Goal: Task Accomplishment & Management: Manage account settings

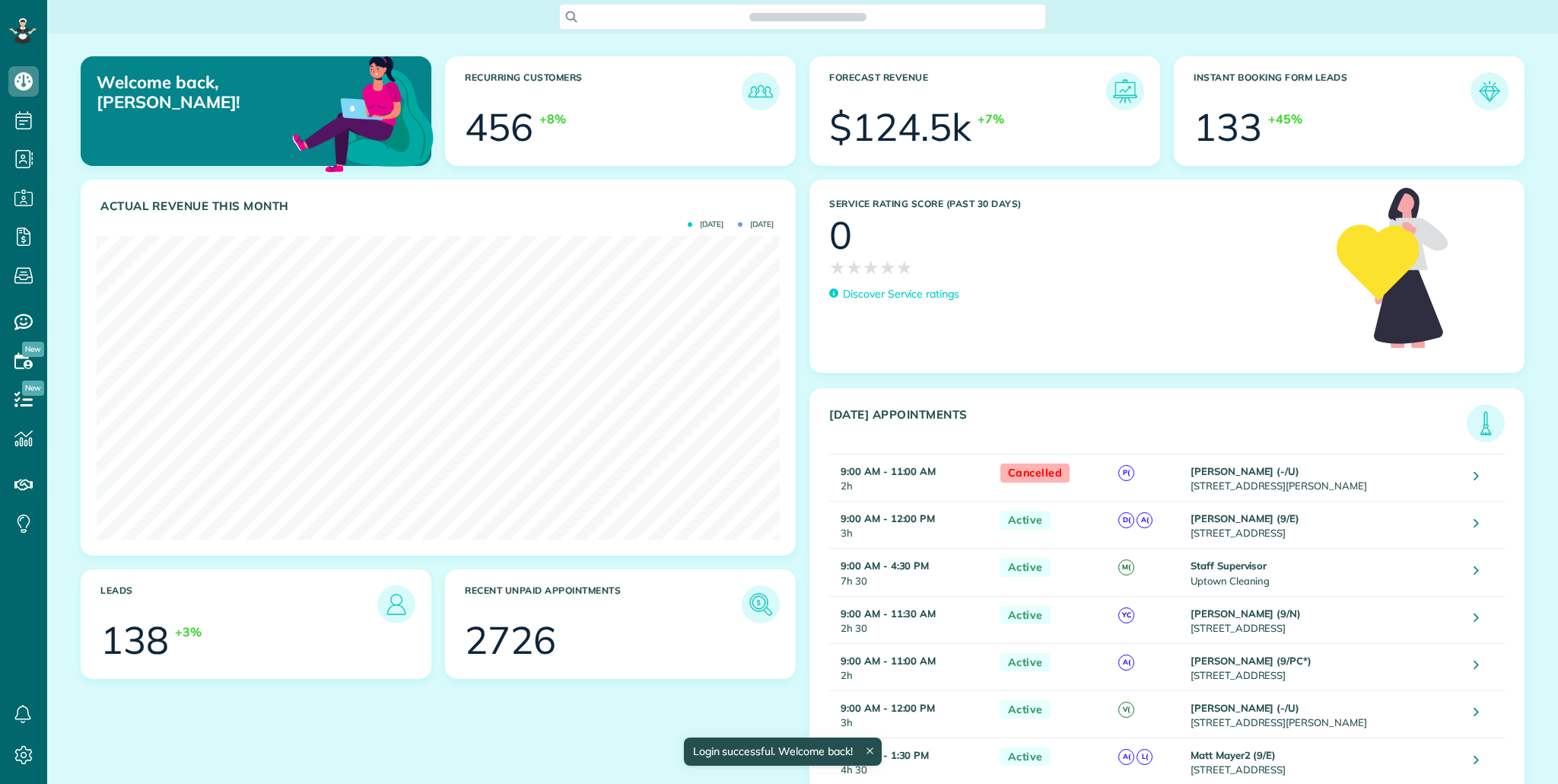
scroll to position [304, 683]
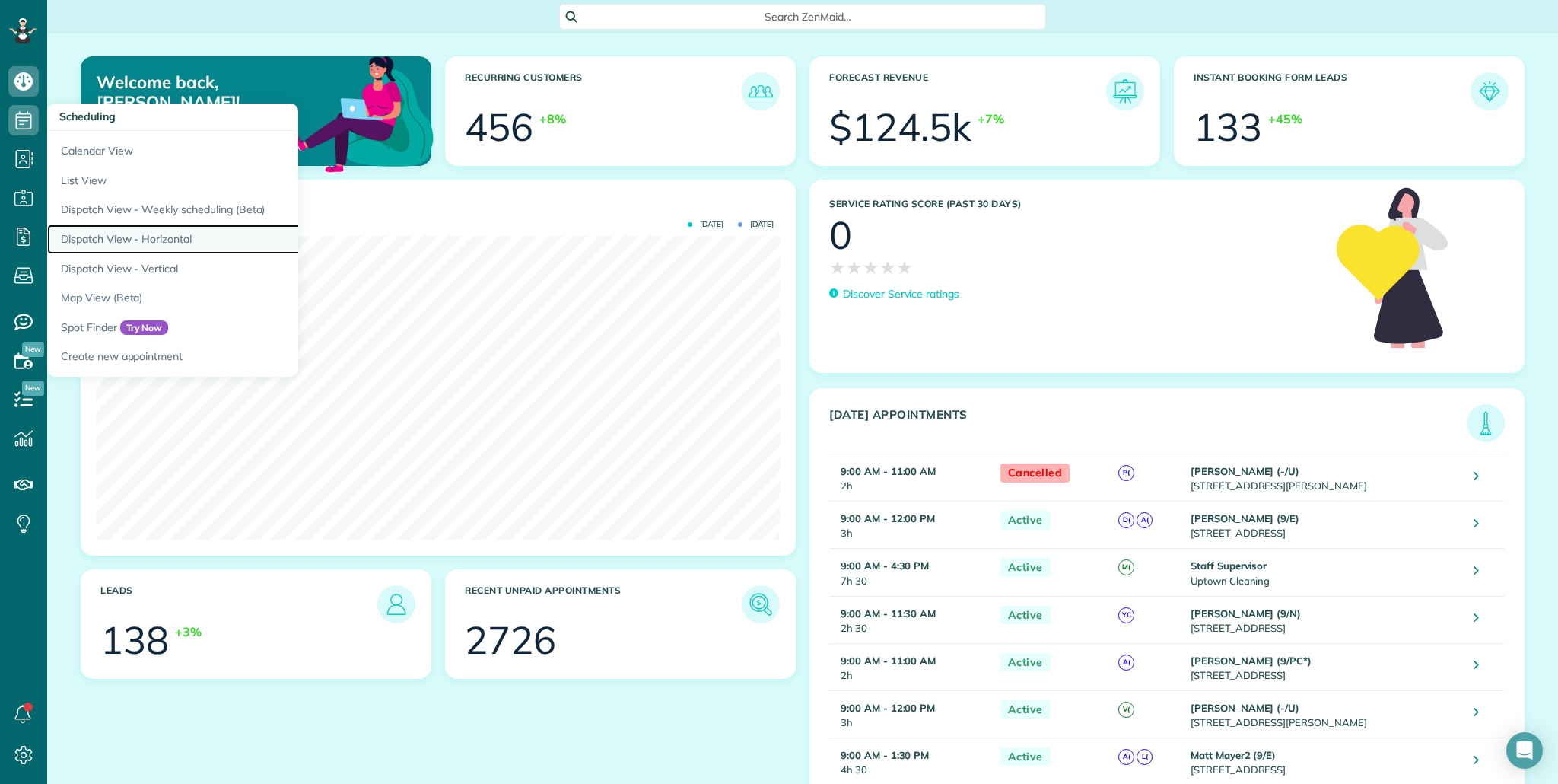
click at [181, 244] on link "Dispatch View - Horizontal" at bounding box center [237, 239] width 381 height 30
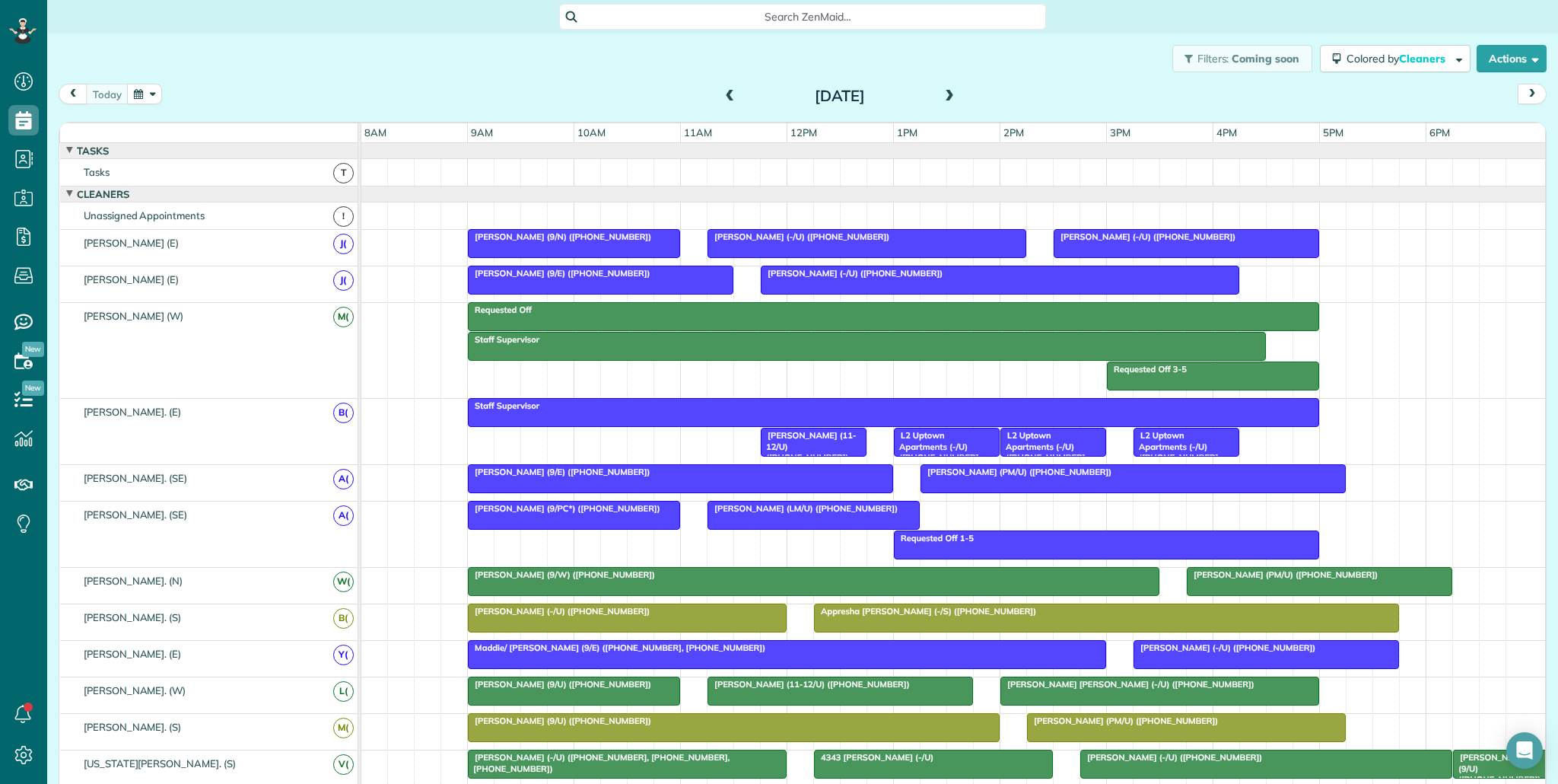
scroll to position [1, 0]
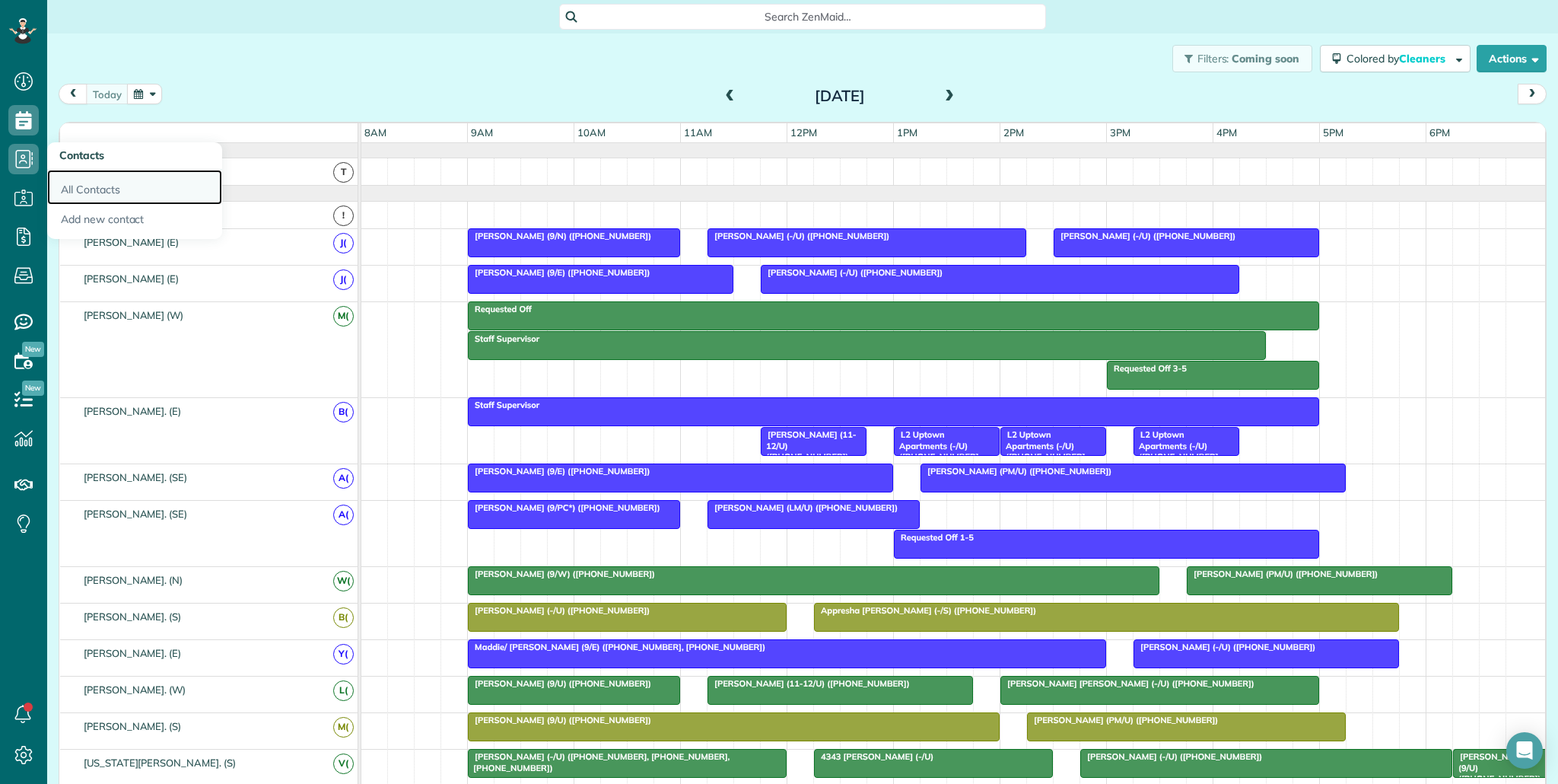
click at [103, 190] on link "All Contacts" at bounding box center [134, 187] width 175 height 35
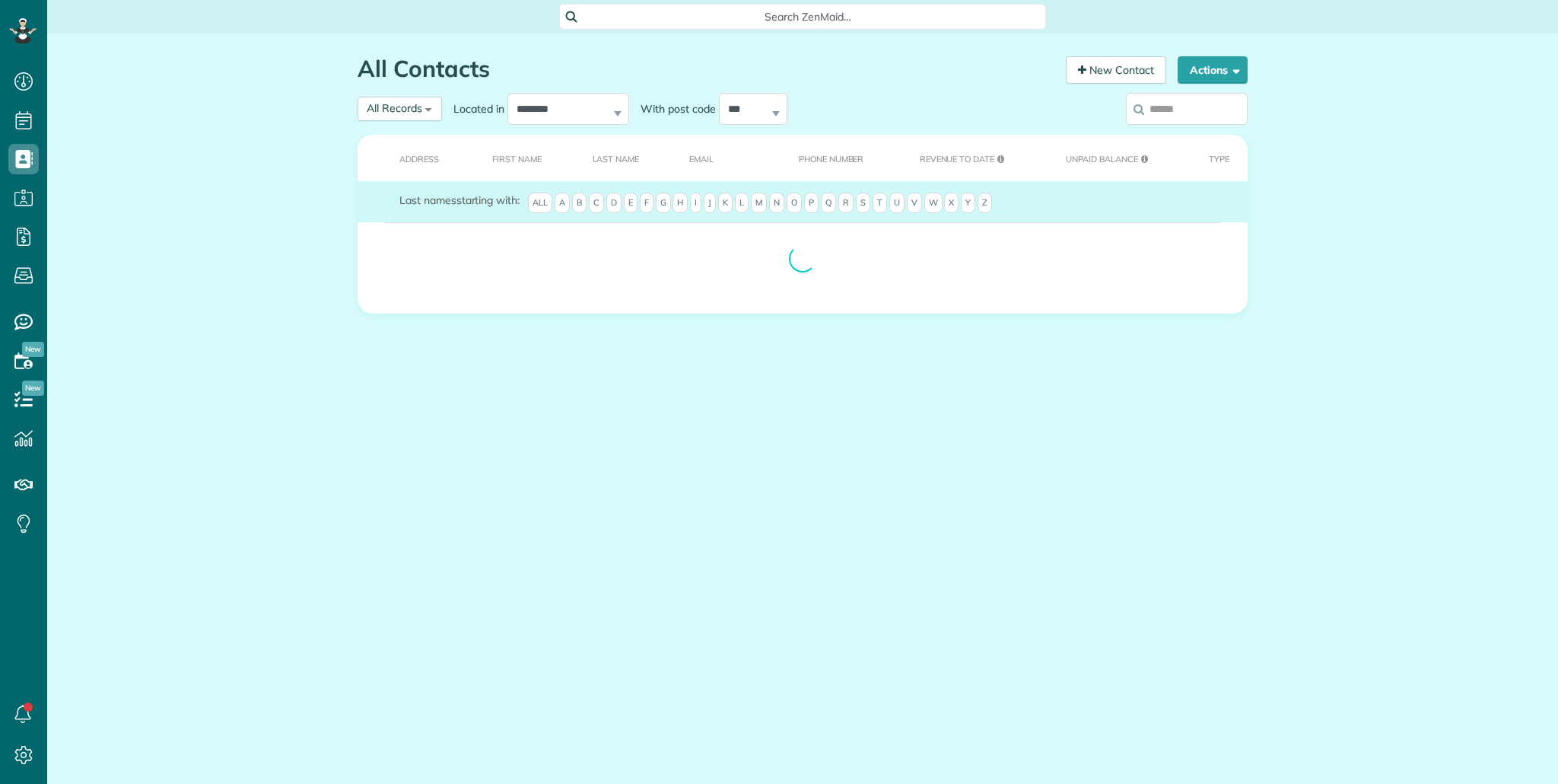
scroll to position [7, 7]
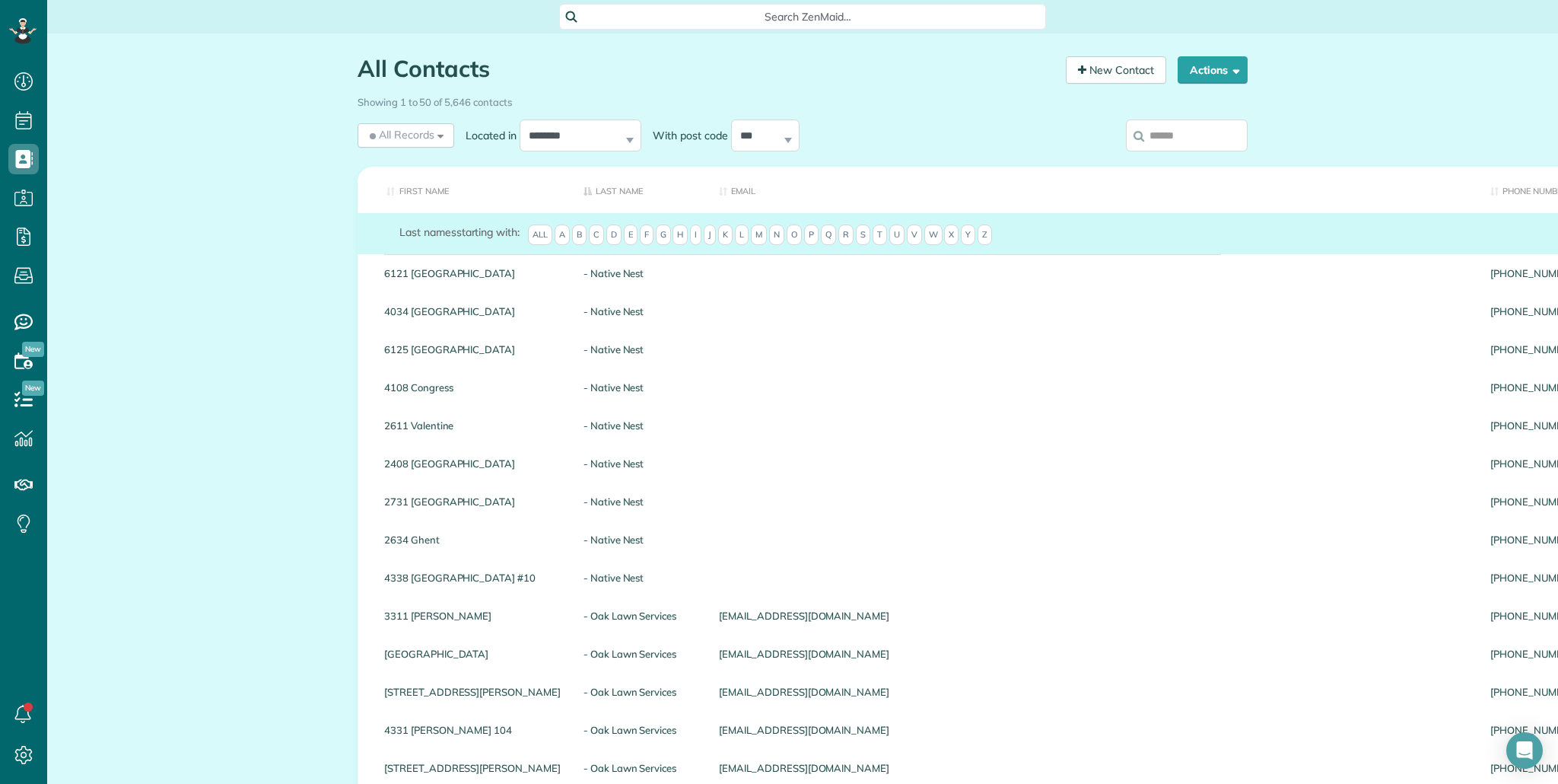
click at [1155, 138] on input "search" at bounding box center [1187, 135] width 122 height 32
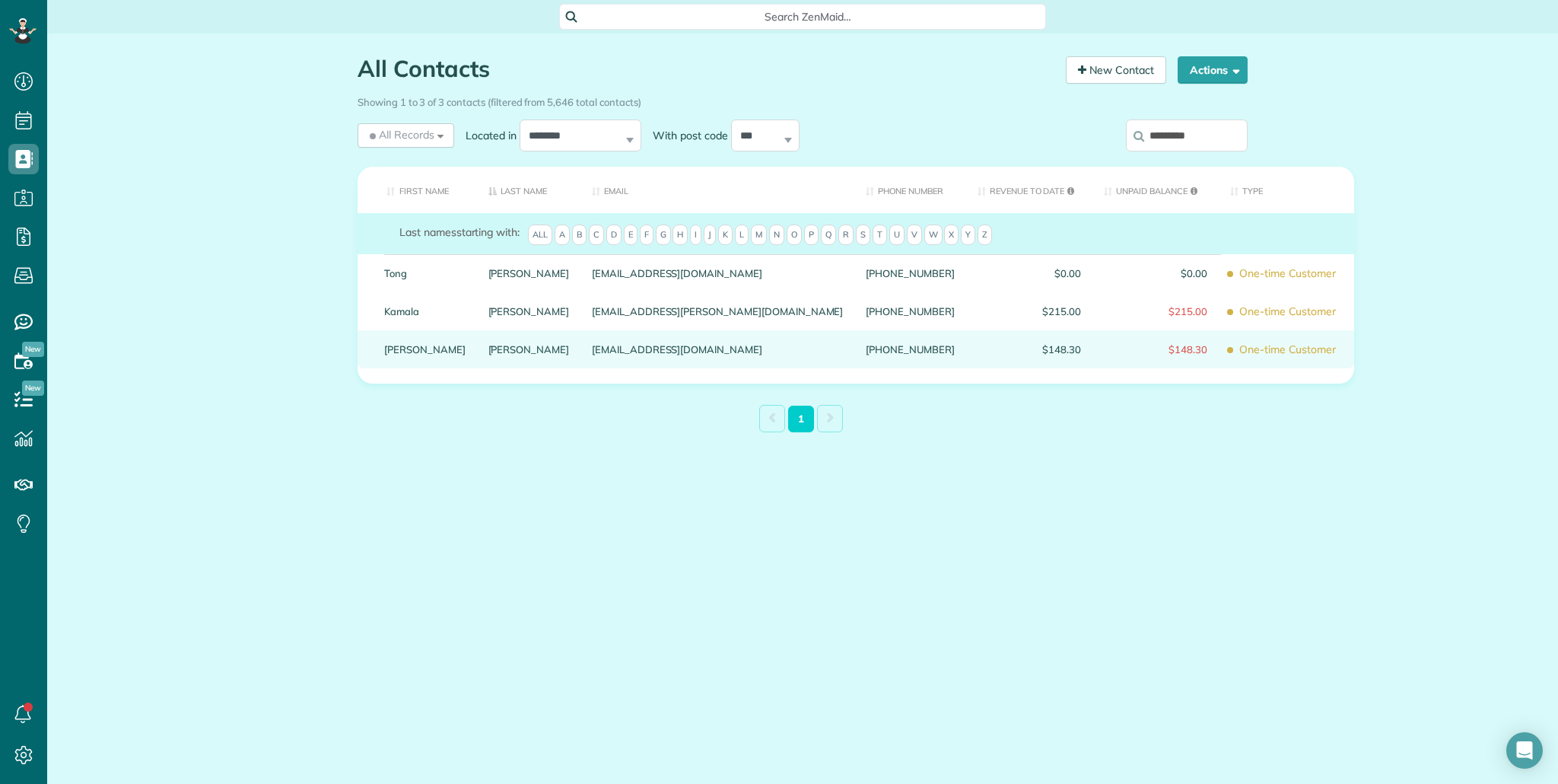
type input "*********"
click at [397, 355] on link "Melissa" at bounding box center [424, 349] width 81 height 10
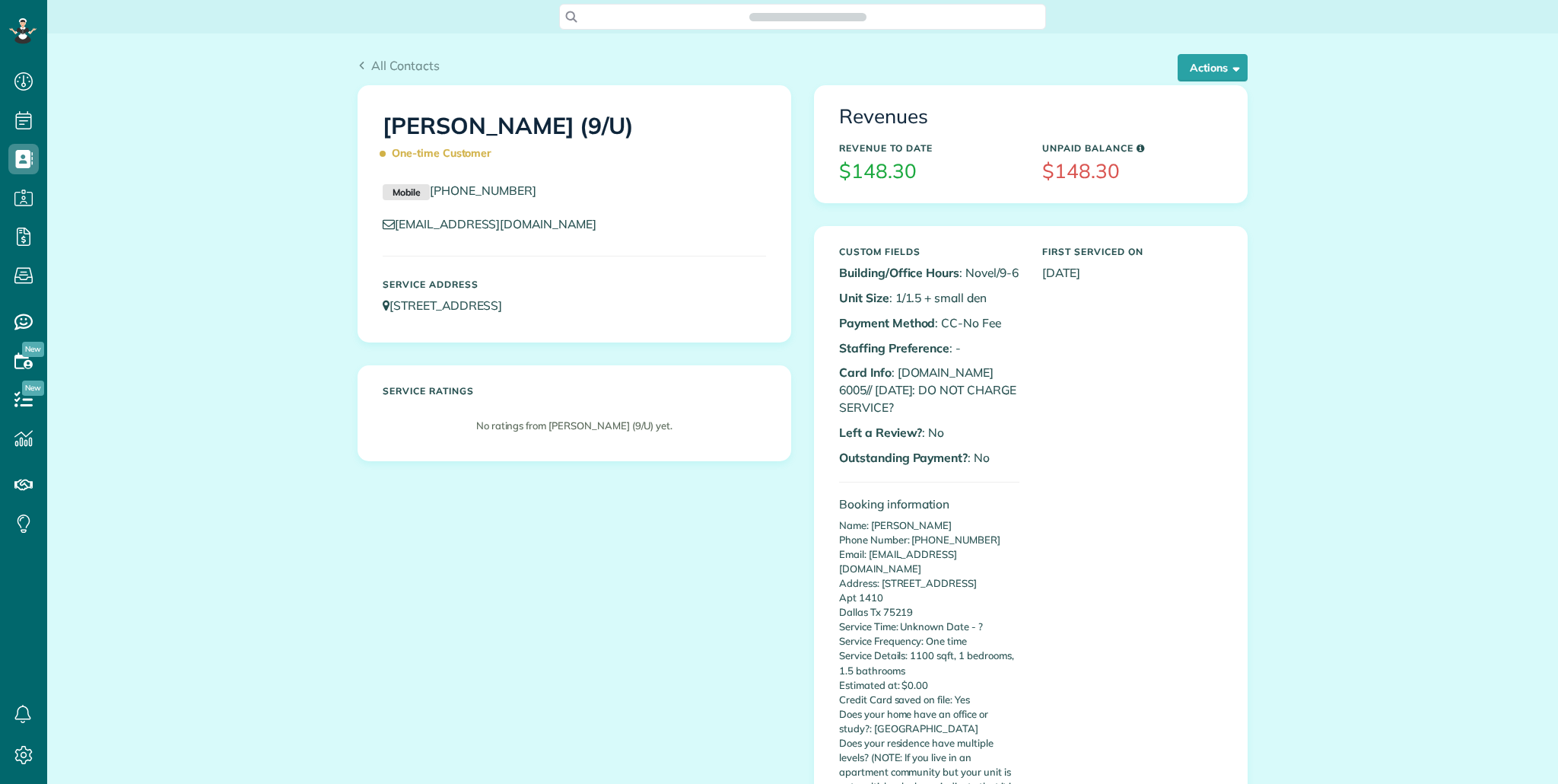
scroll to position [7, 7]
click at [1203, 70] on button "Actions" at bounding box center [1213, 67] width 70 height 27
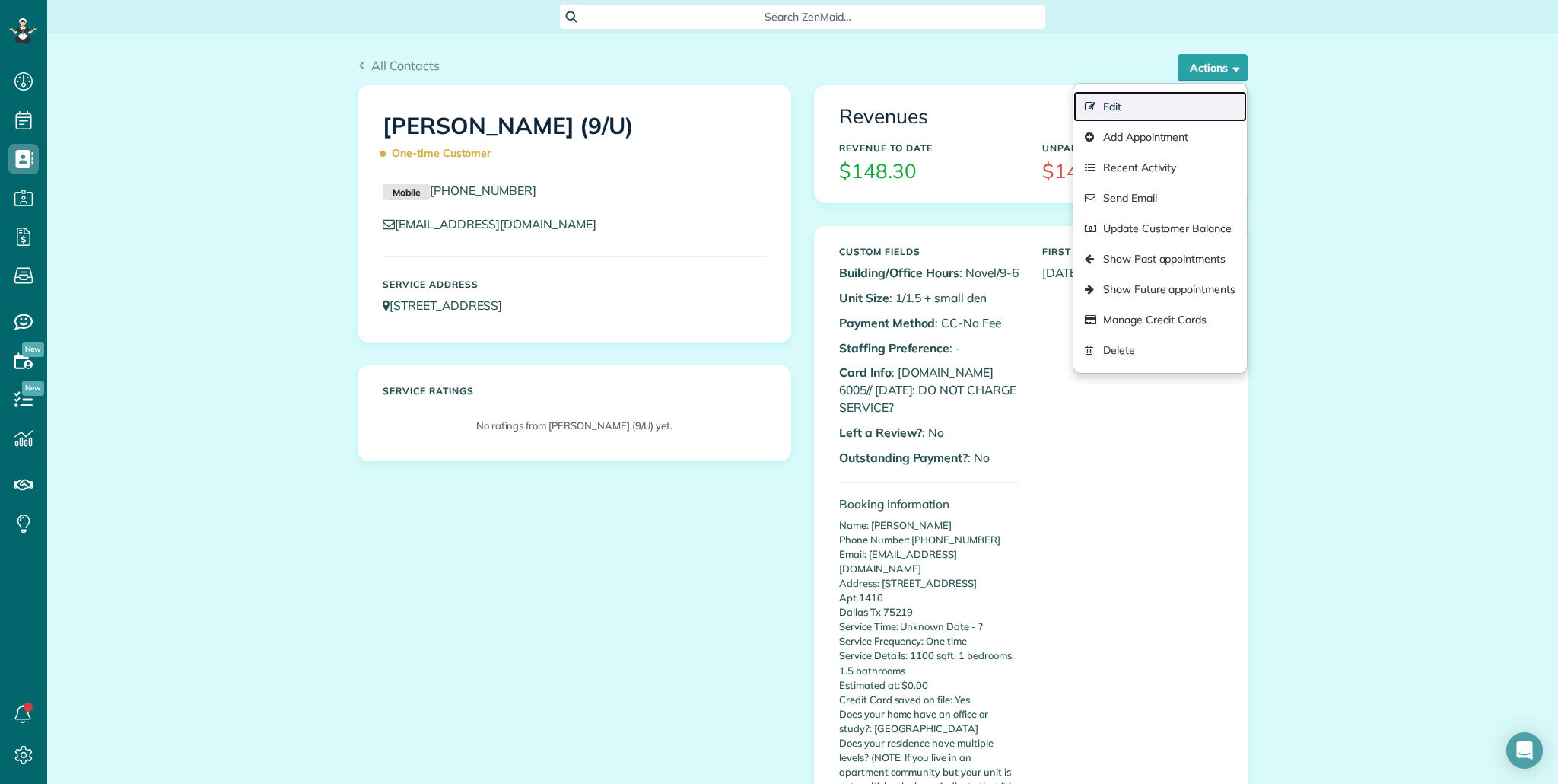
click at [1192, 106] on link "Edit" at bounding box center [1160, 107] width 173 height 31
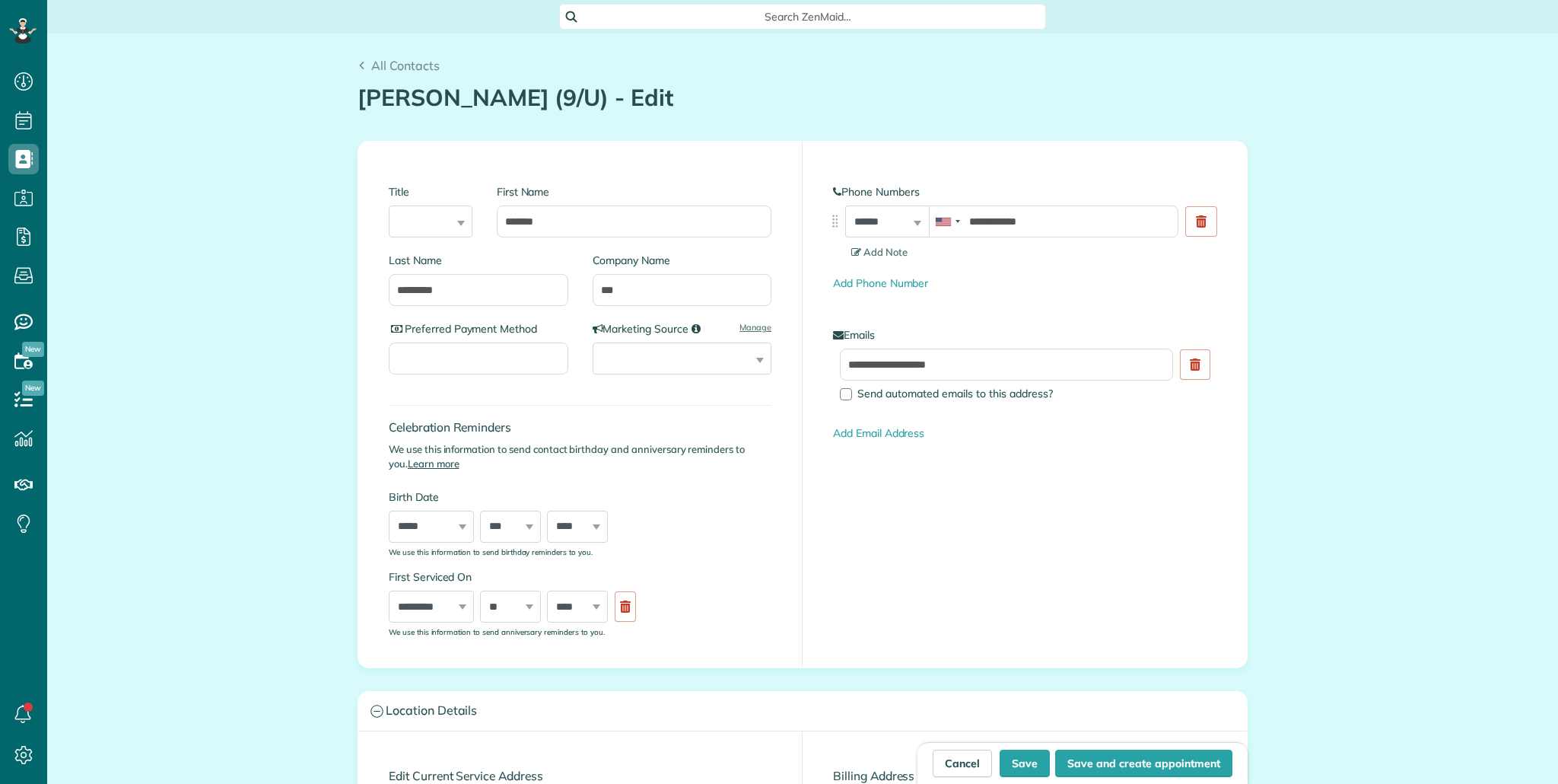
scroll to position [7, 7]
type input "**********"
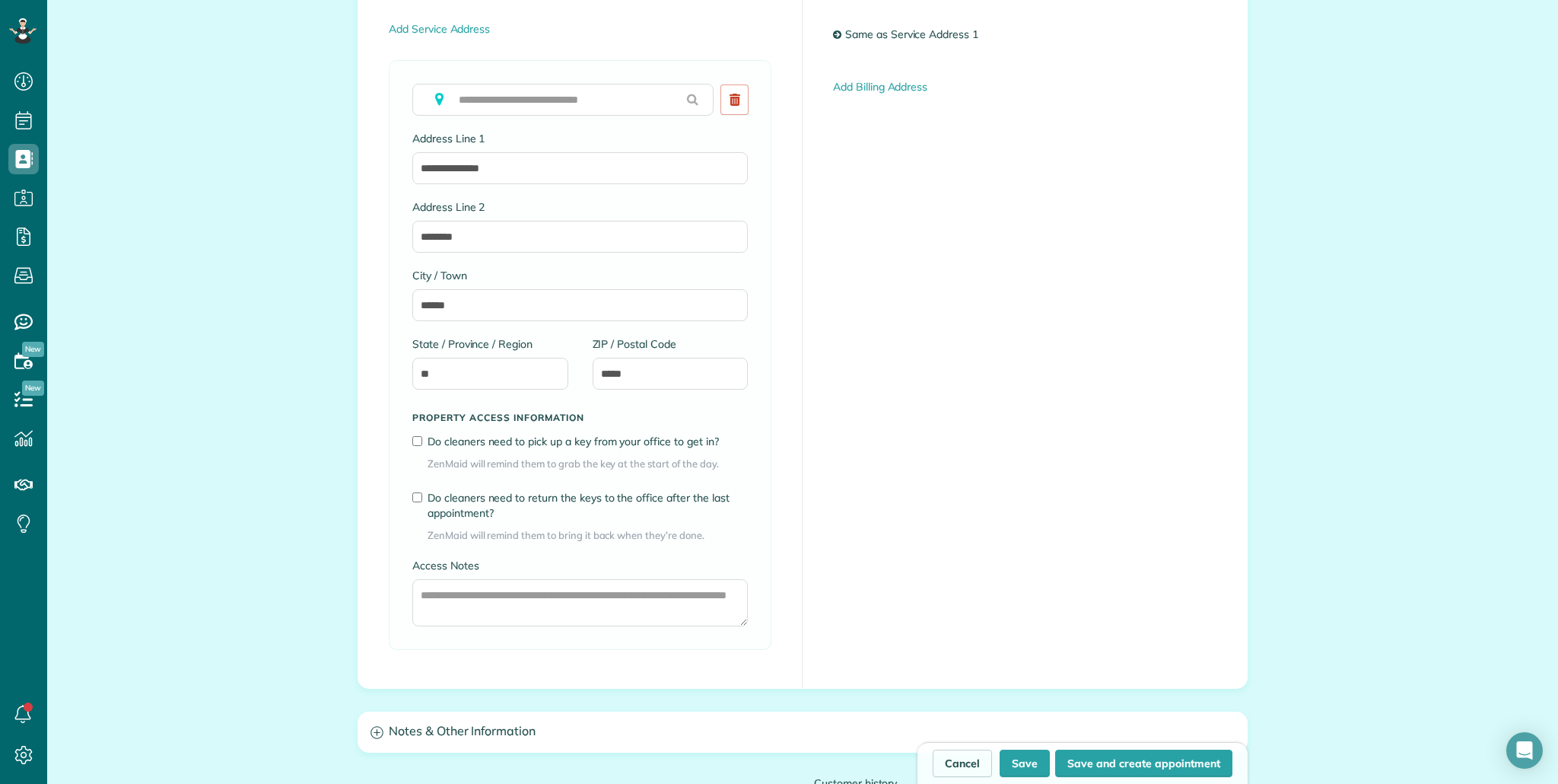
scroll to position [1118, 0]
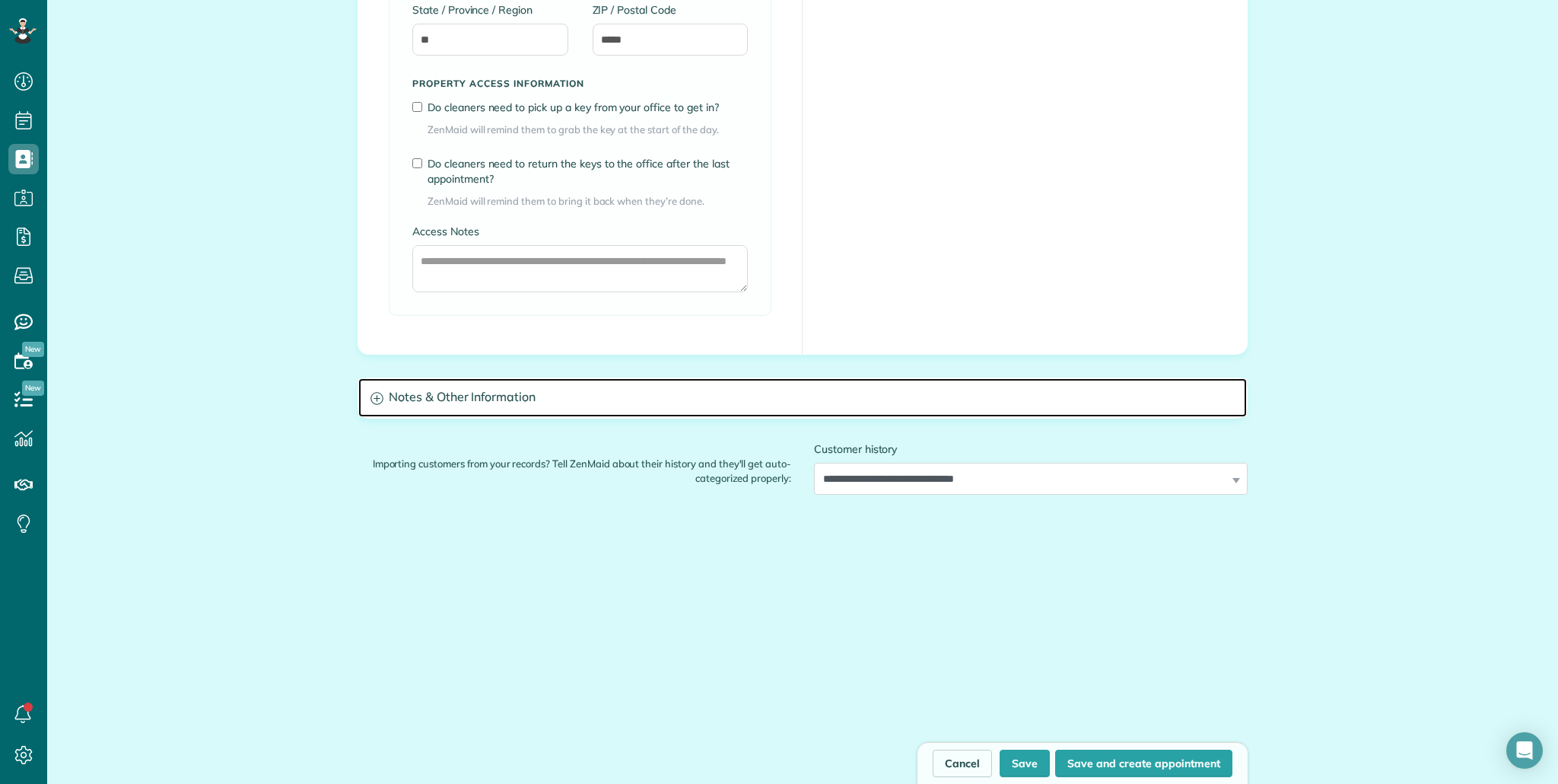
click at [461, 409] on h3 "Notes & Other Information" at bounding box center [803, 397] width 889 height 38
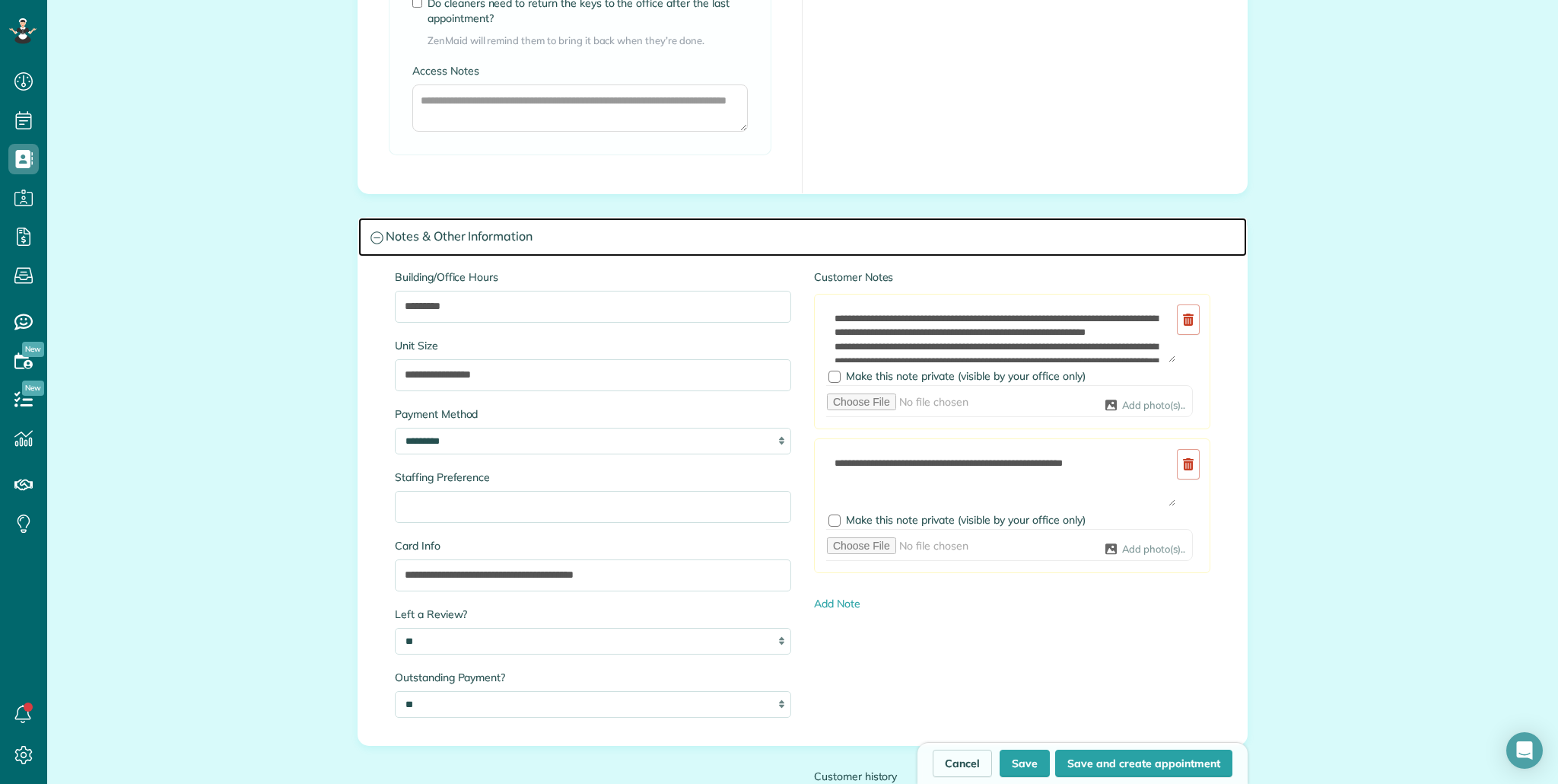
scroll to position [1287, 0]
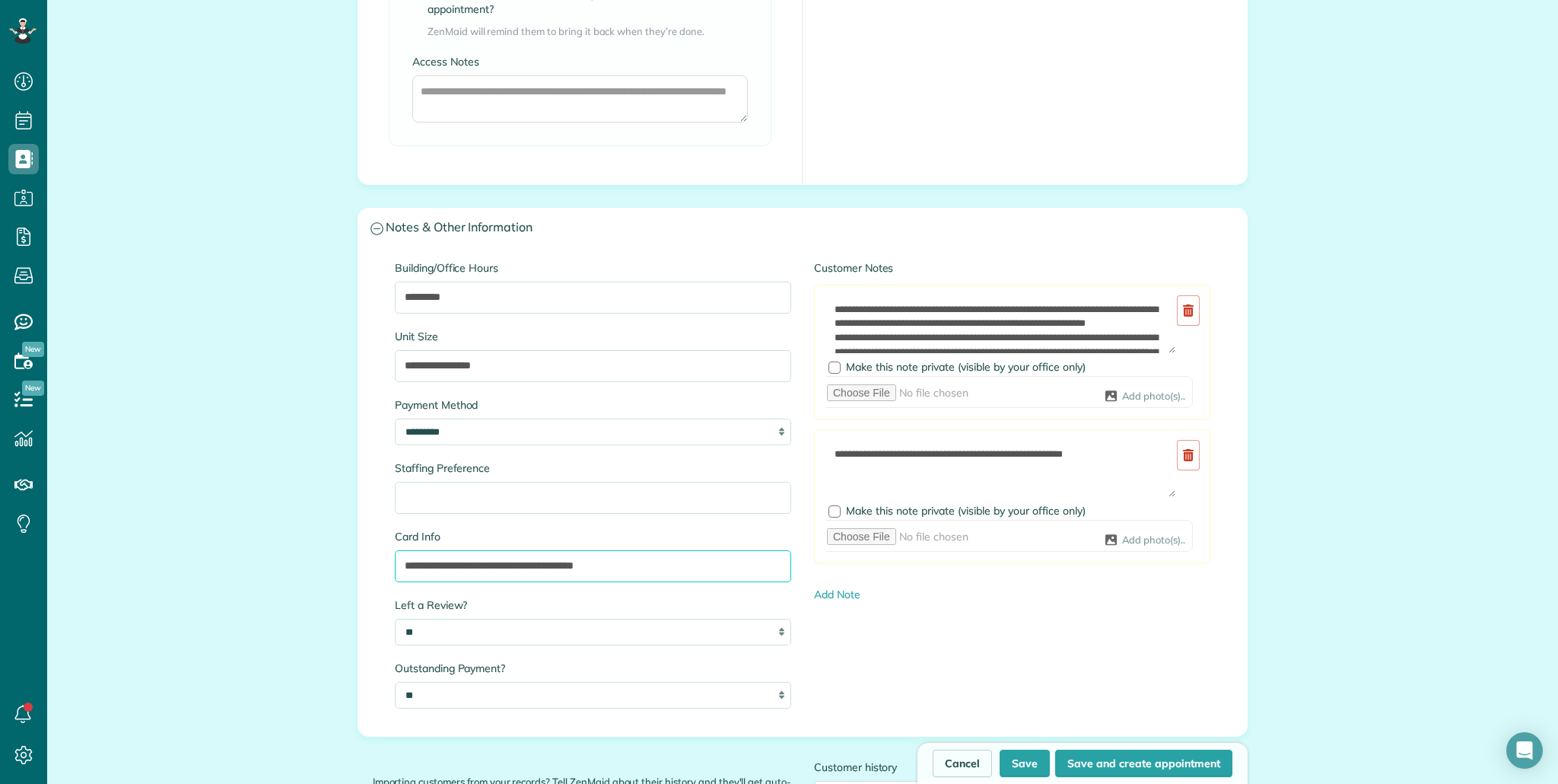
click at [660, 562] on input "**********" at bounding box center [593, 566] width 397 height 32
type input "**********"
click at [1031, 758] on button "Save" at bounding box center [1025, 763] width 50 height 27
type input "**********"
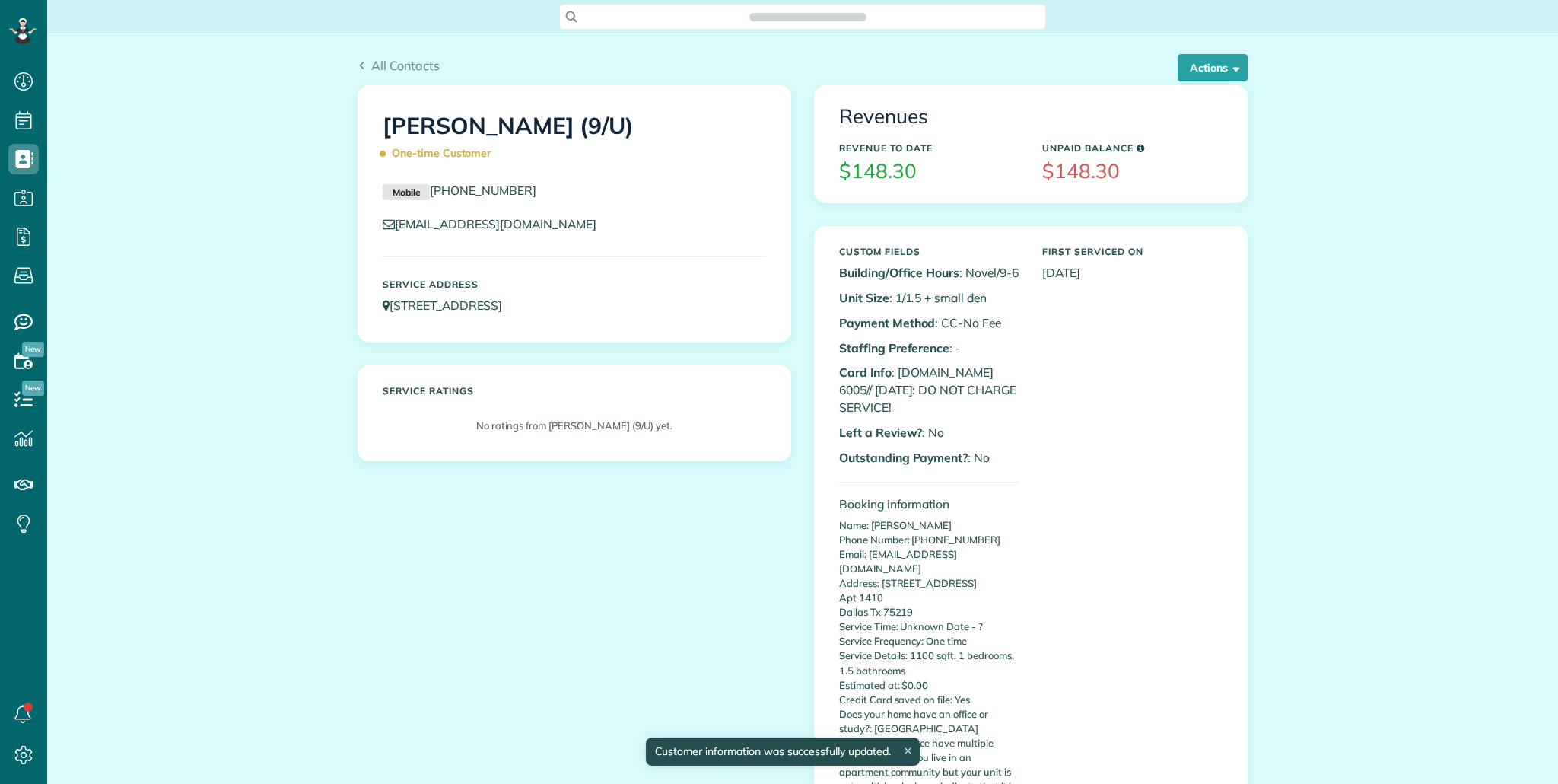
scroll to position [7, 7]
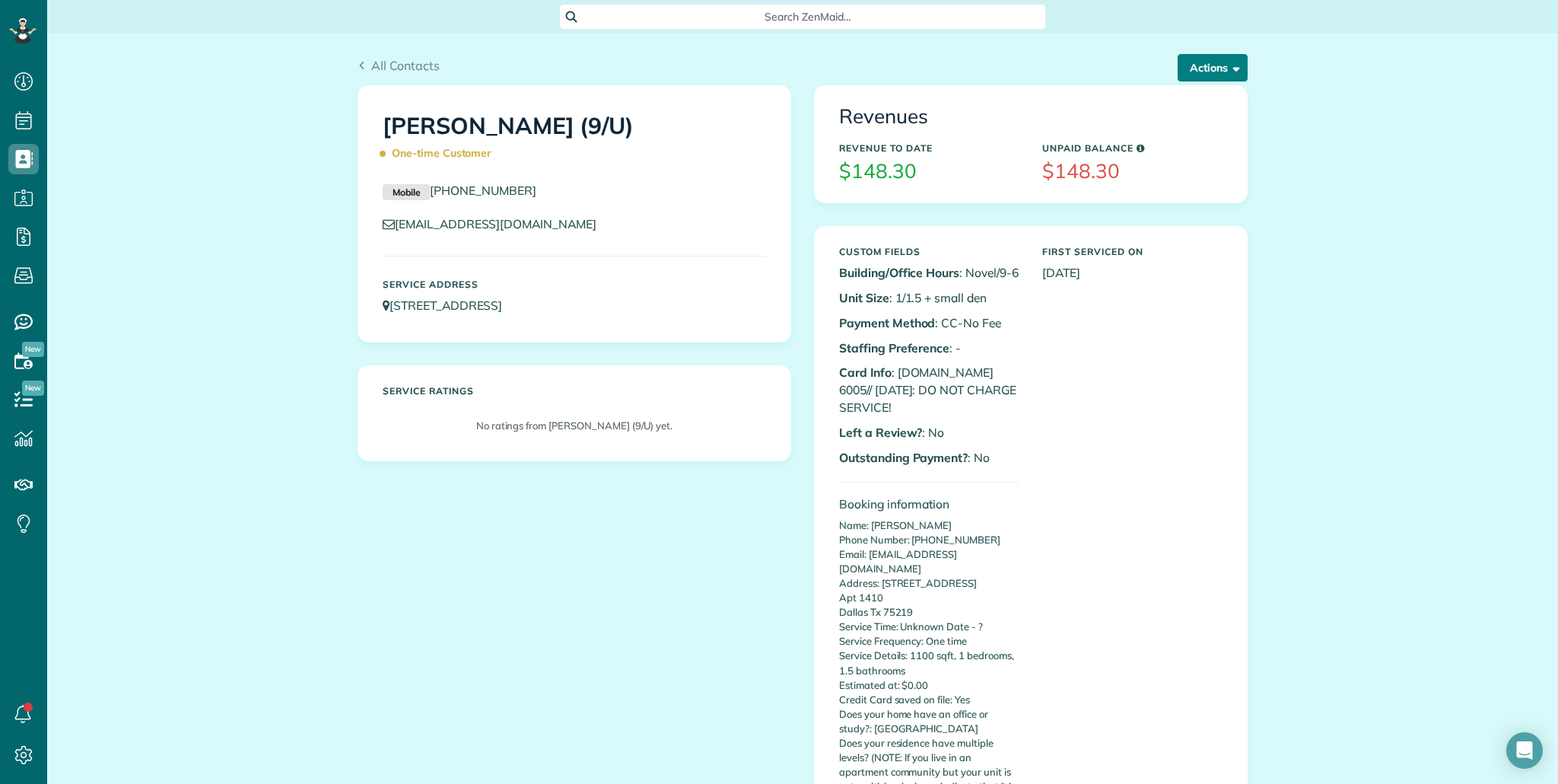
click at [1193, 67] on button "Actions" at bounding box center [1213, 67] width 70 height 27
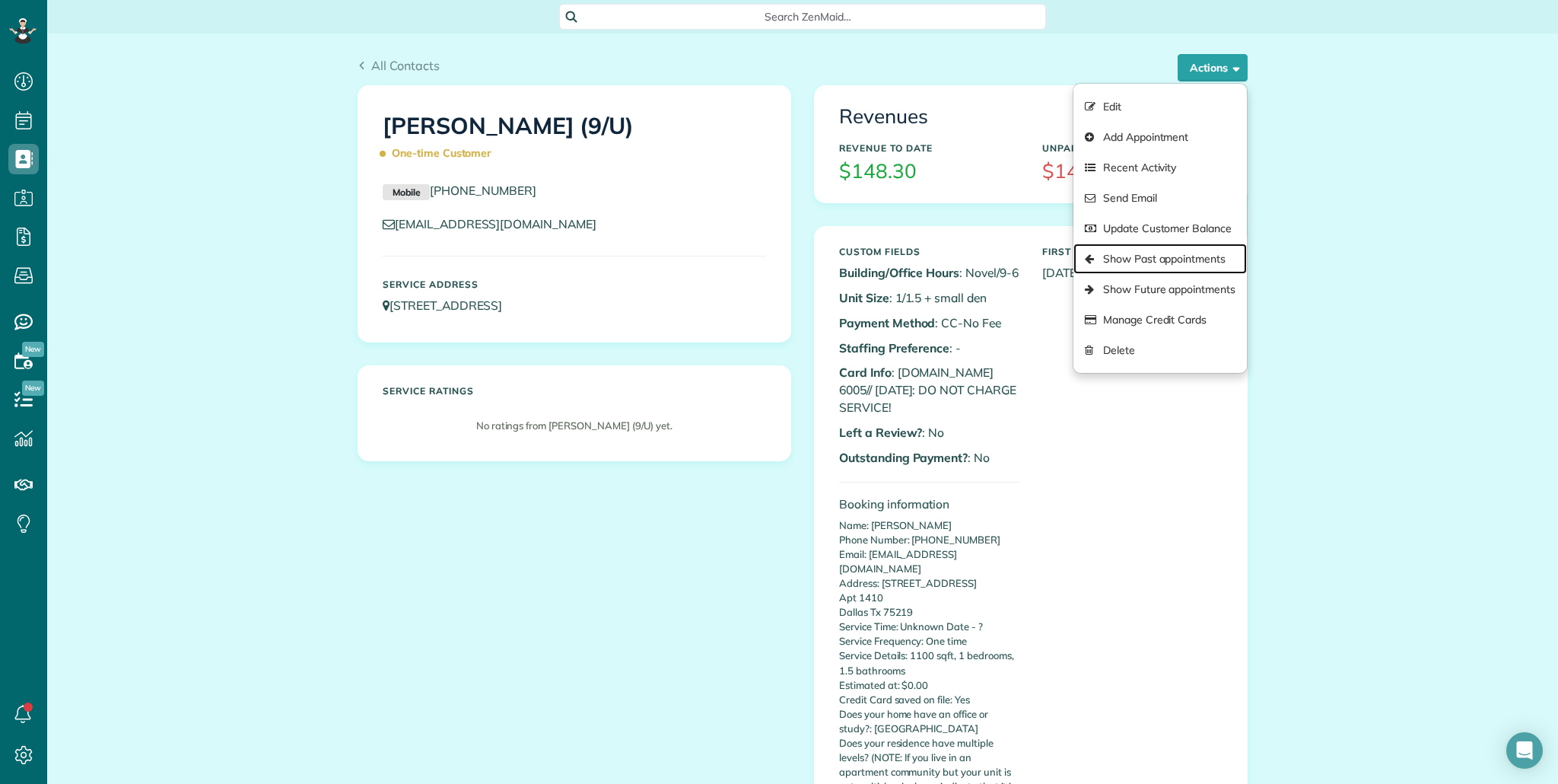
click at [1206, 257] on link "Show Past appointments" at bounding box center [1160, 258] width 173 height 31
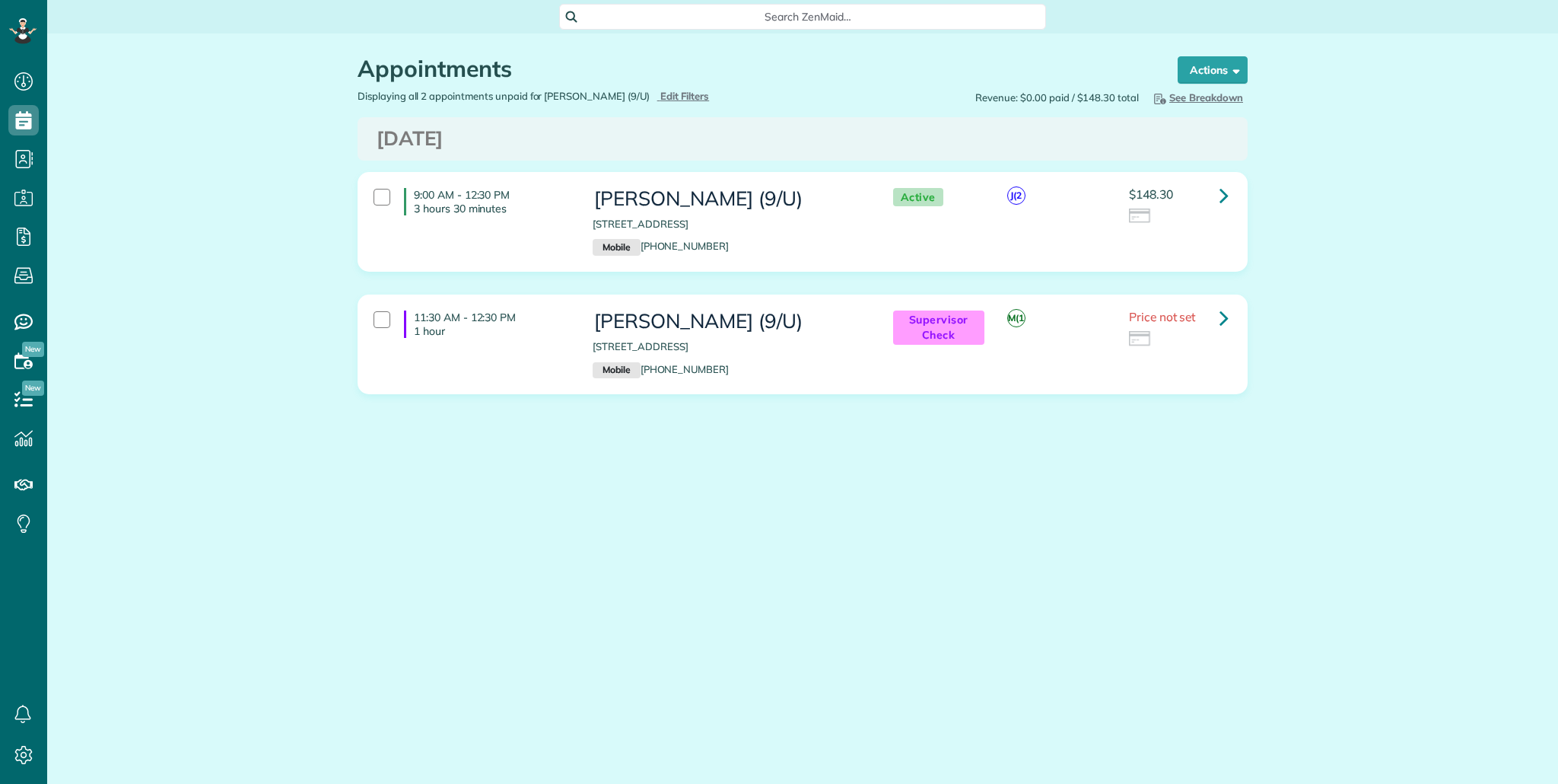
scroll to position [7, 7]
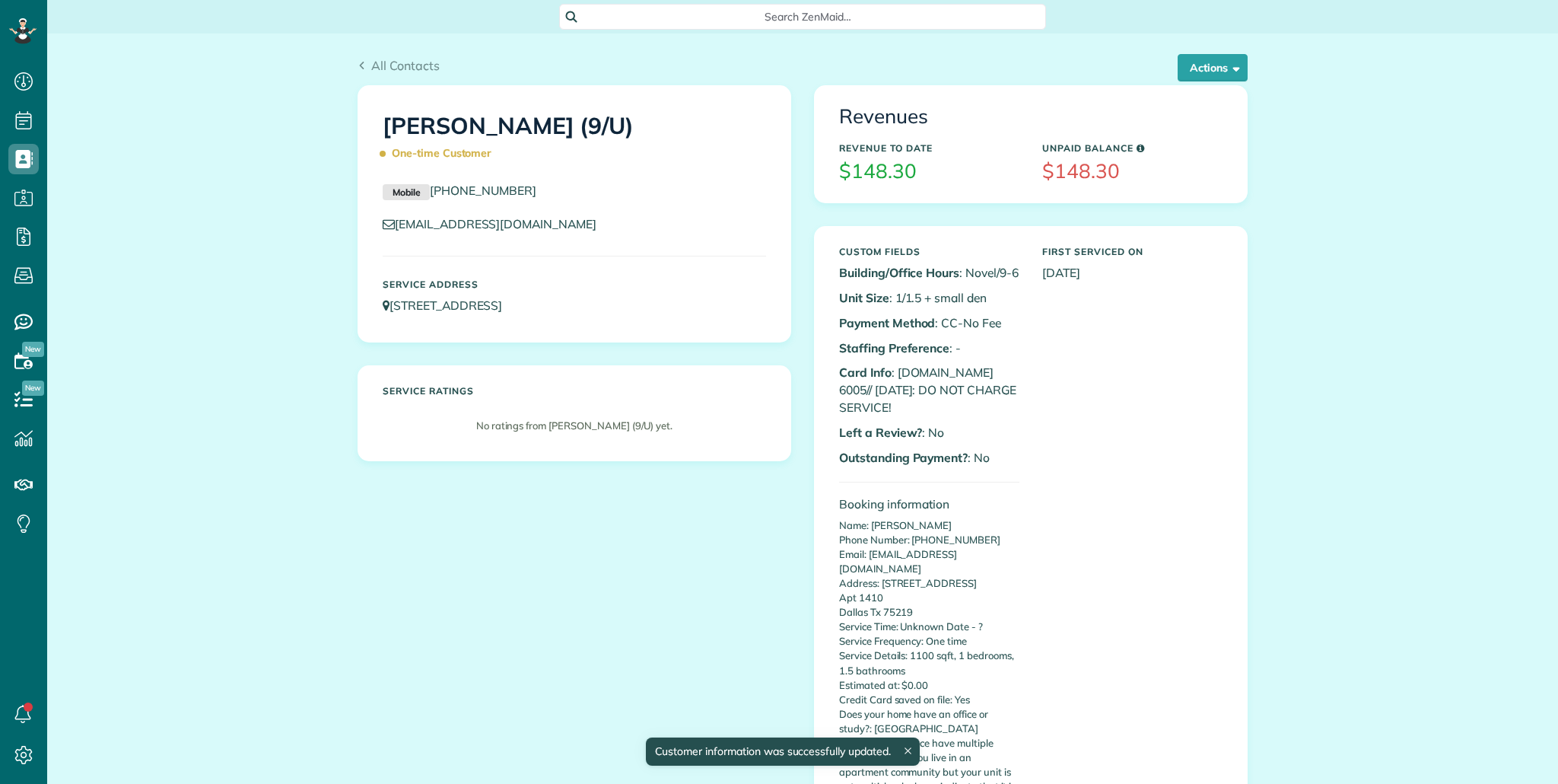
scroll to position [7, 7]
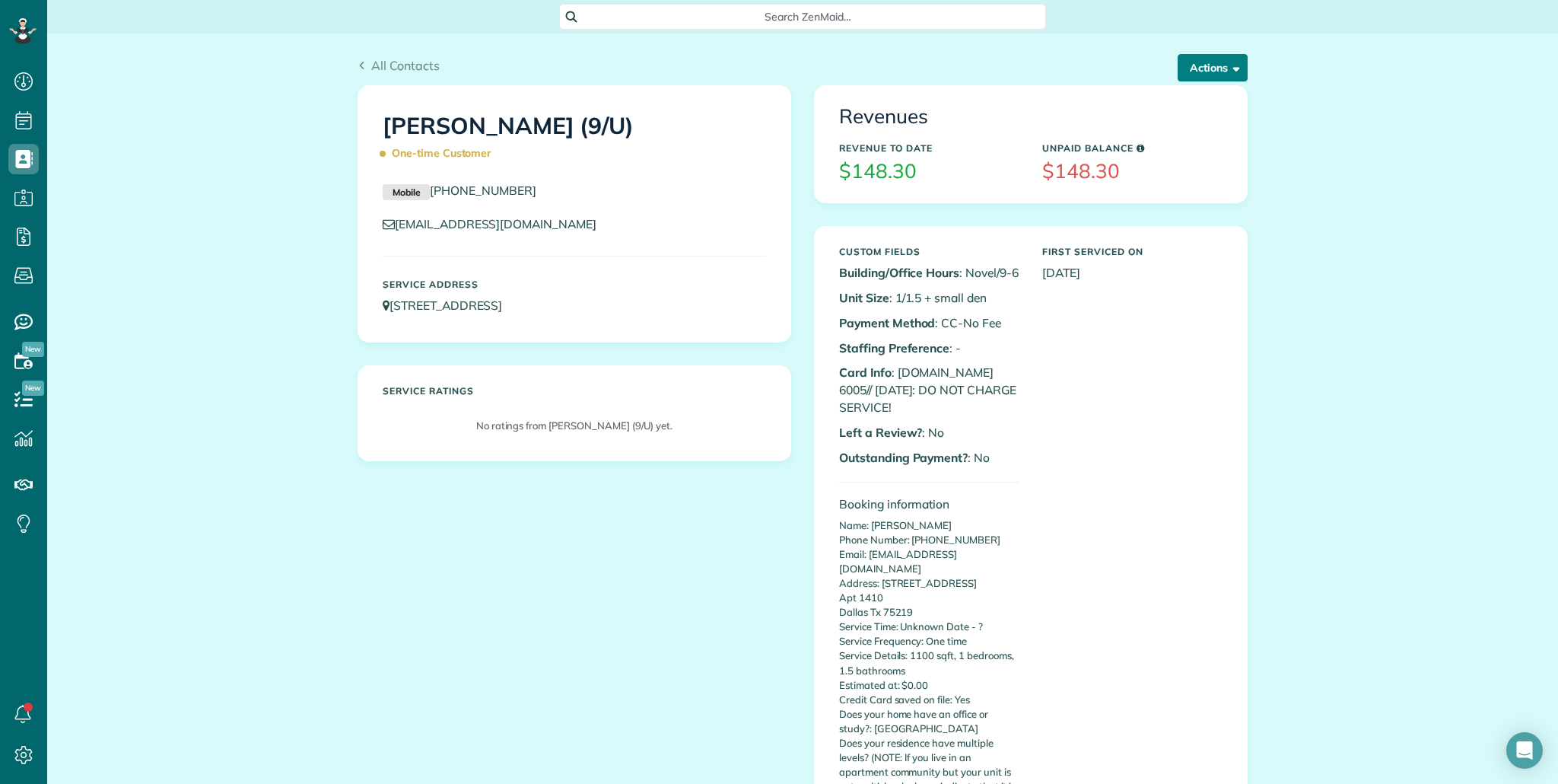
click at [1228, 66] on span "button" at bounding box center [1233, 67] width 11 height 11
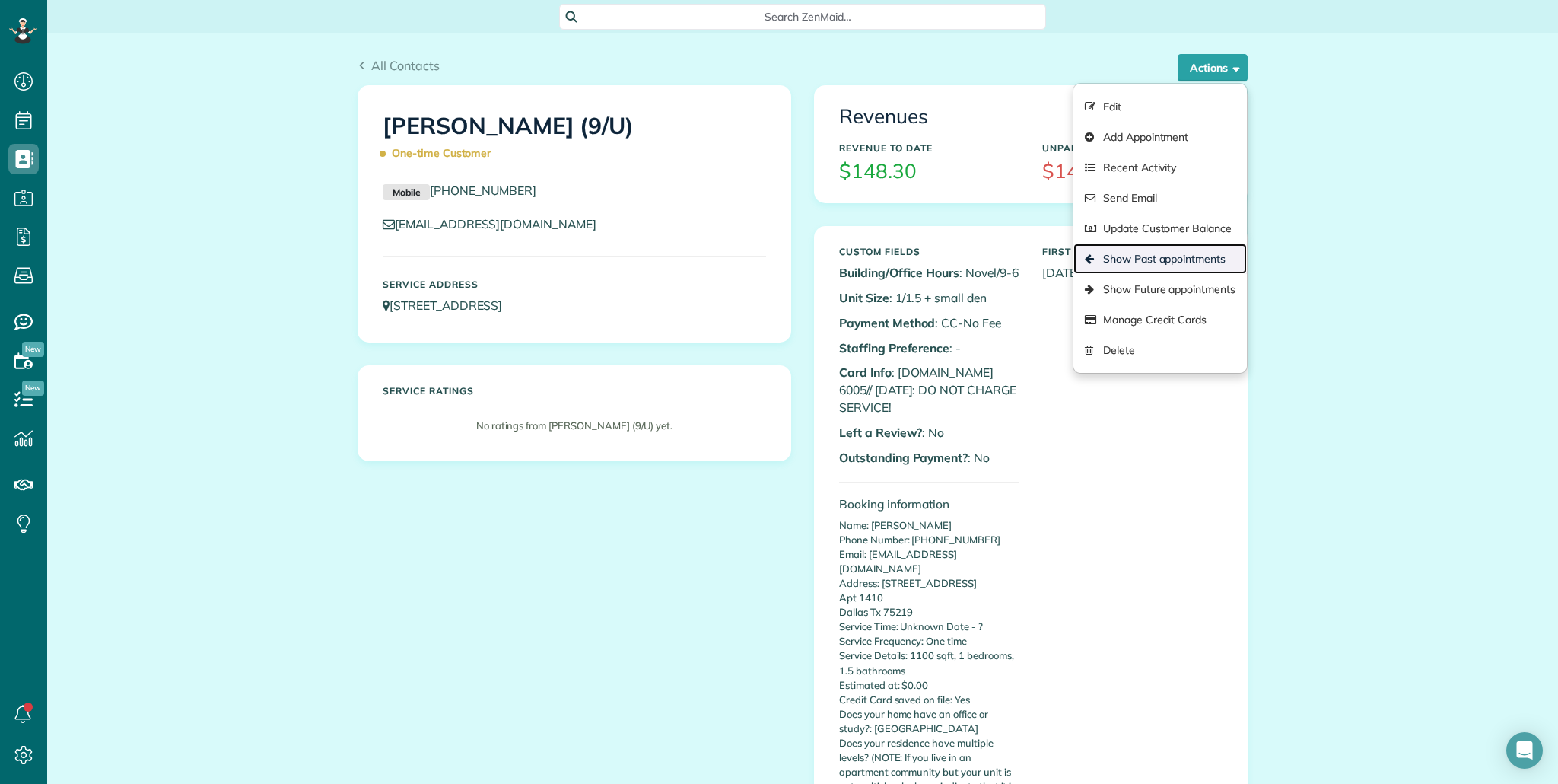
click at [1160, 264] on link "Show Past appointments" at bounding box center [1160, 258] width 173 height 31
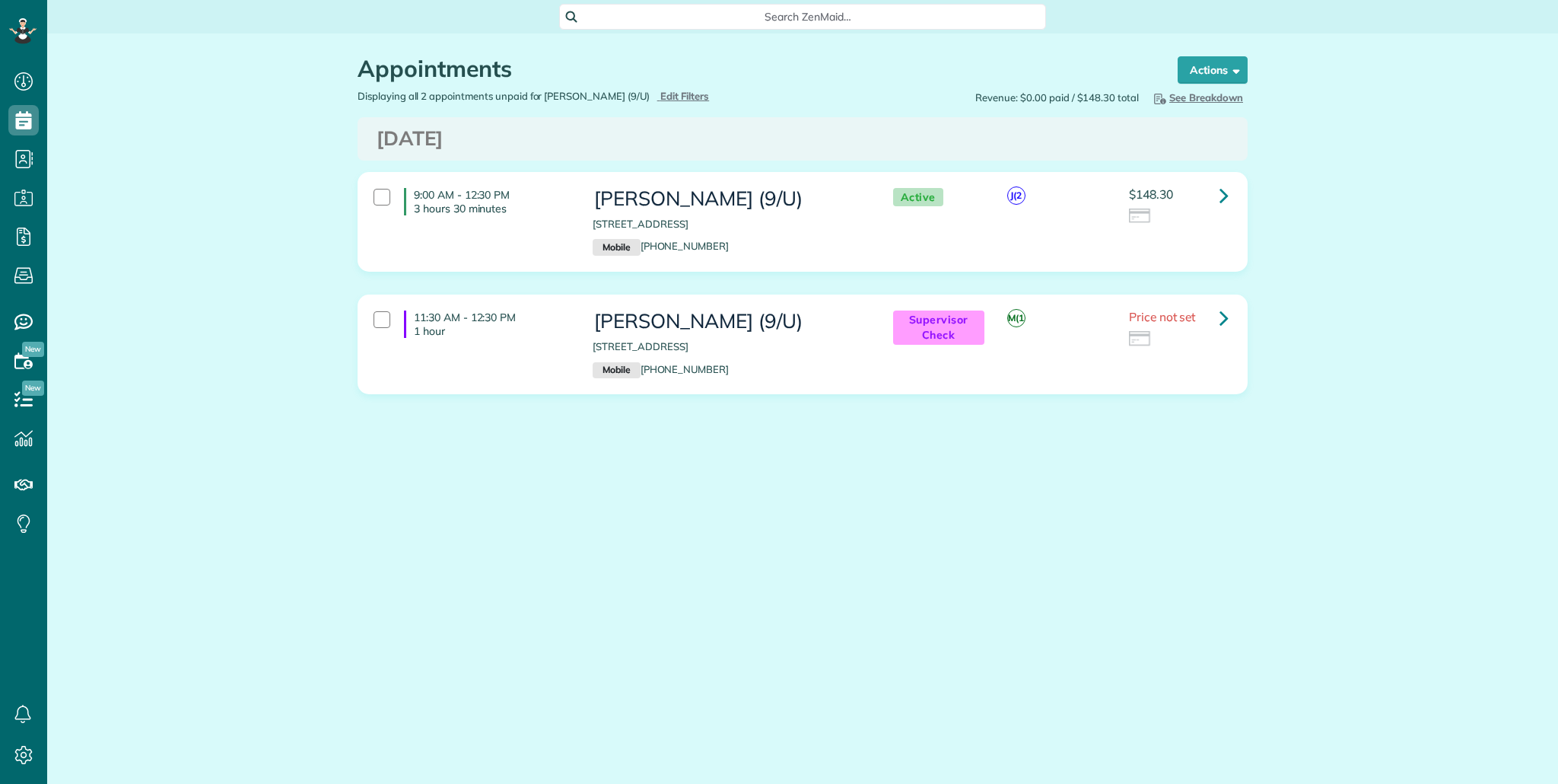
scroll to position [7, 7]
click at [1235, 201] on link at bounding box center [1224, 195] width 31 height 31
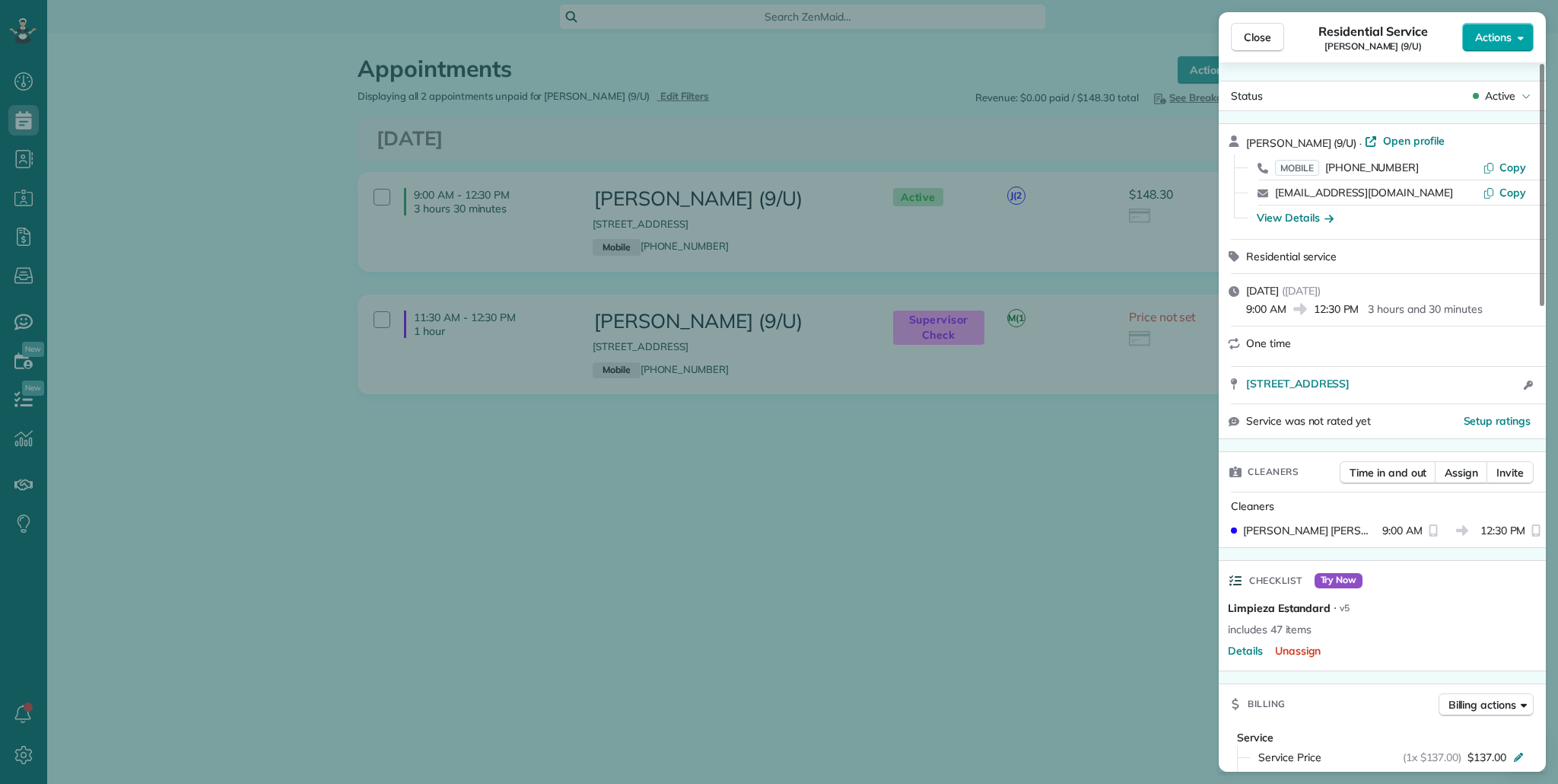
click at [1495, 40] on span "Actions" at bounding box center [1493, 38] width 37 height 15
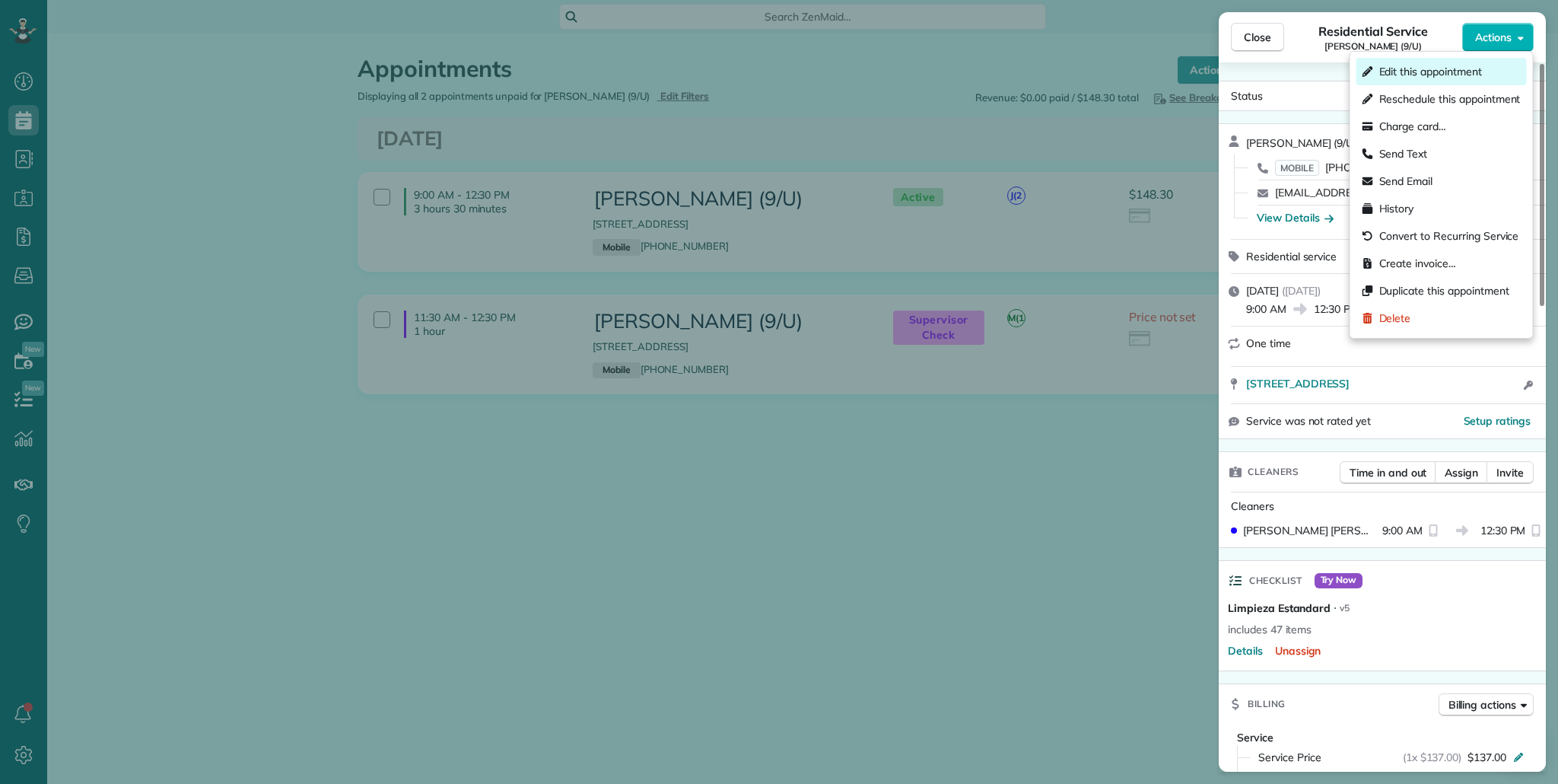
click at [1482, 67] on span "Edit this appointment" at bounding box center [1431, 72] width 102 height 15
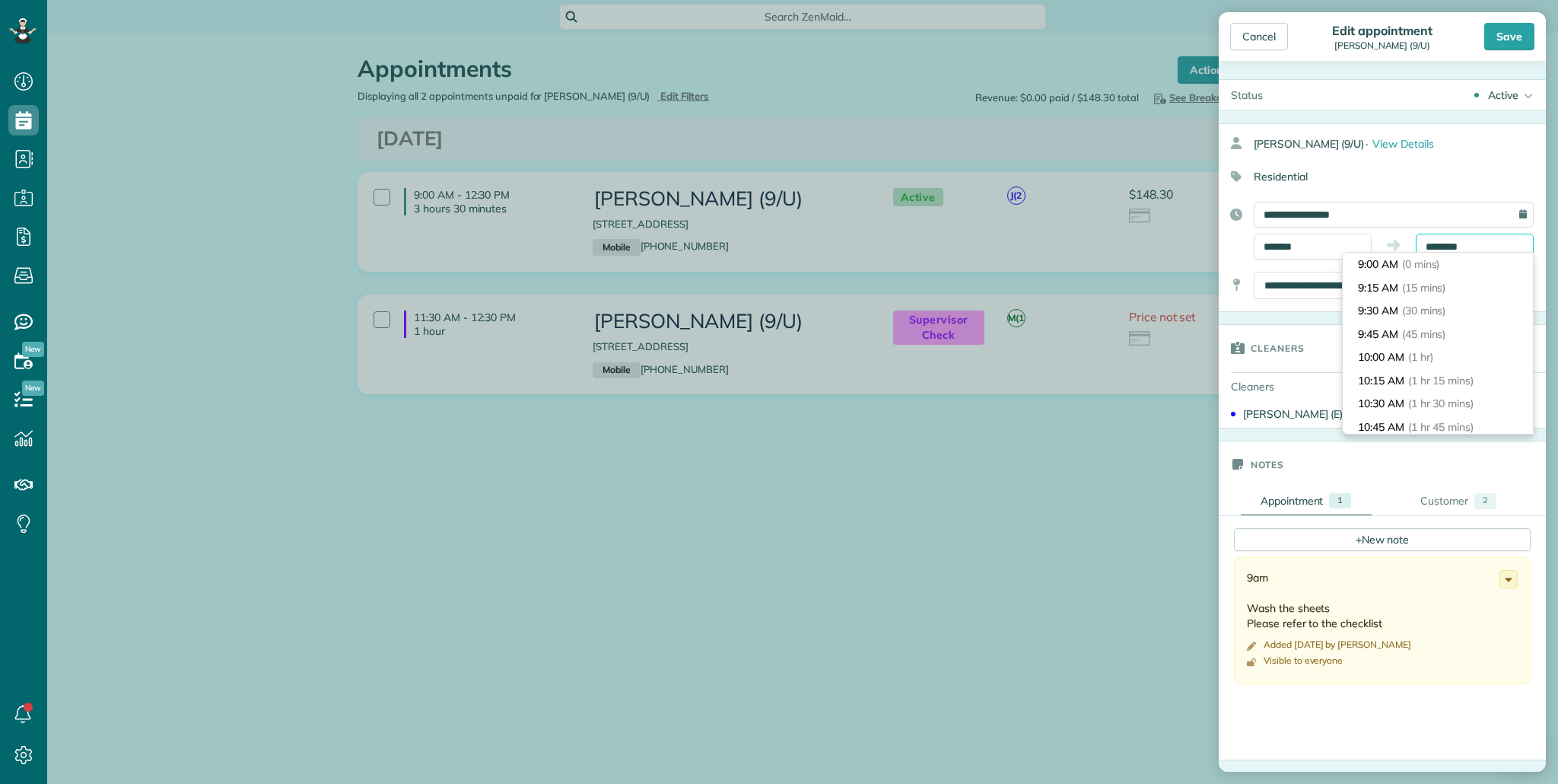
click at [1479, 247] on input "********" at bounding box center [1475, 247] width 118 height 26
type input "********"
click at [1450, 270] on li "11:30 AM (2 hrs 30 mins)" at bounding box center [1438, 263] width 190 height 24
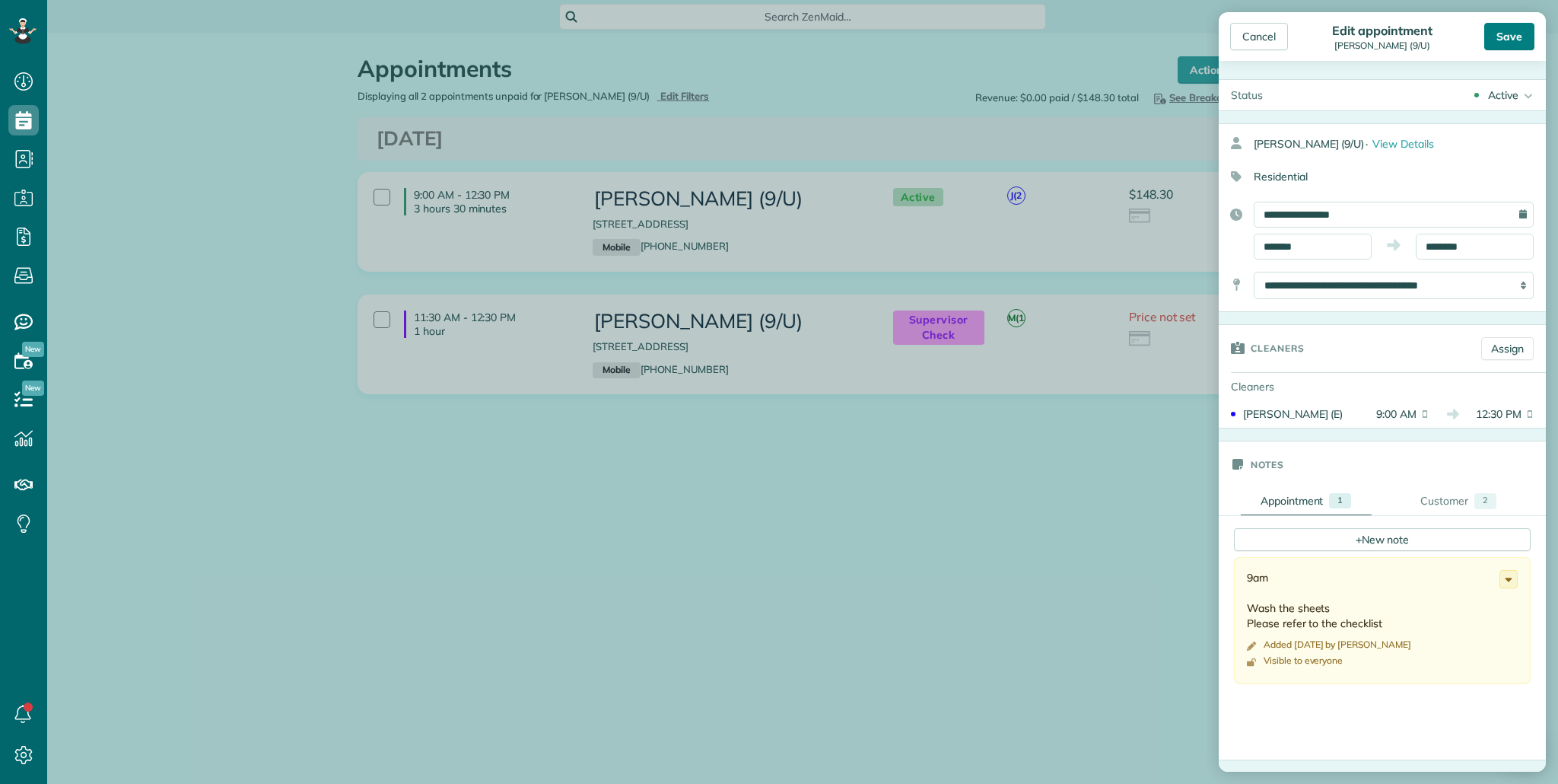
click at [1509, 32] on div "Save" at bounding box center [1509, 37] width 50 height 27
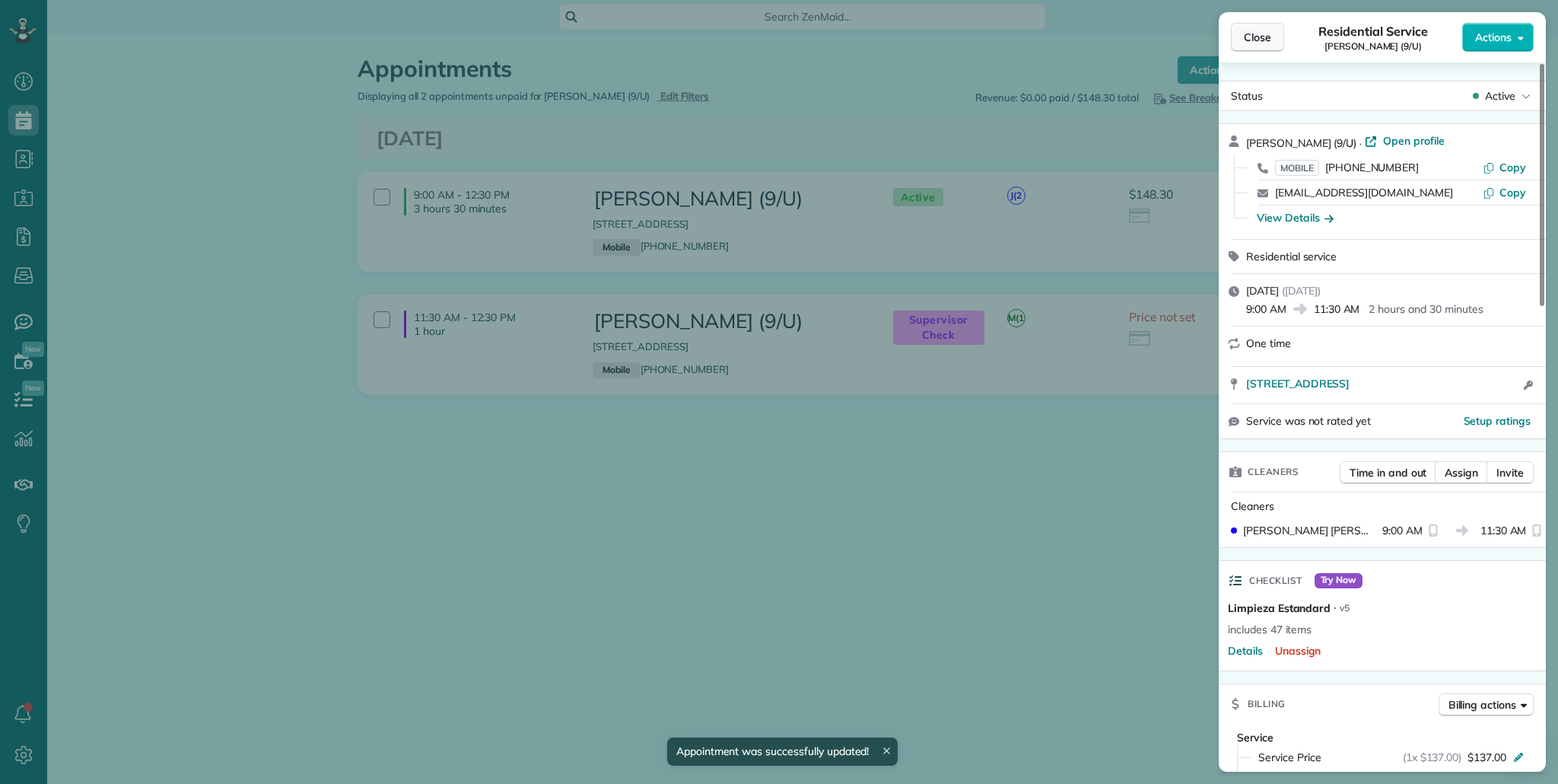
click at [1256, 42] on span "Close" at bounding box center [1258, 38] width 27 height 15
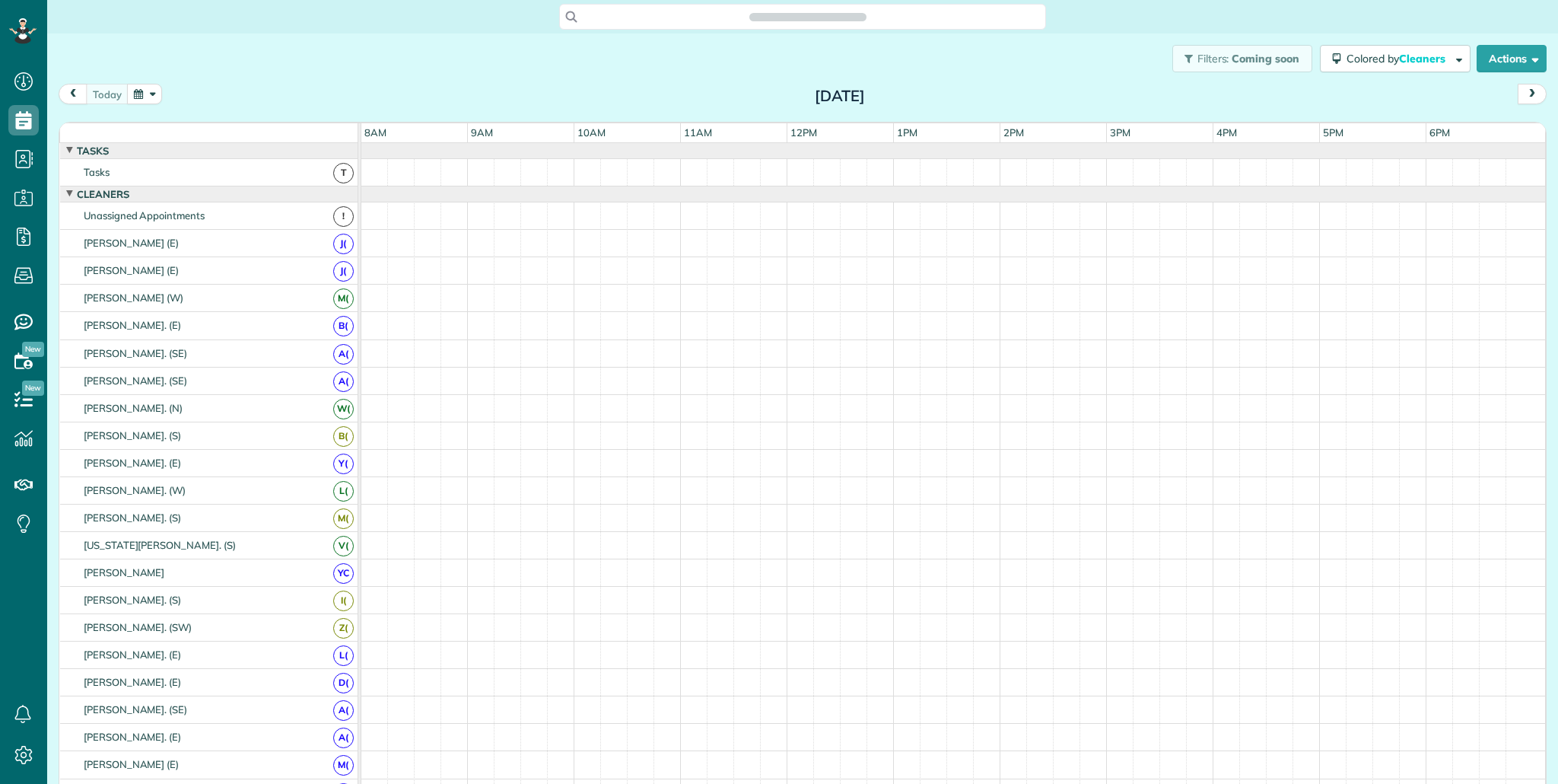
scroll to position [7, 7]
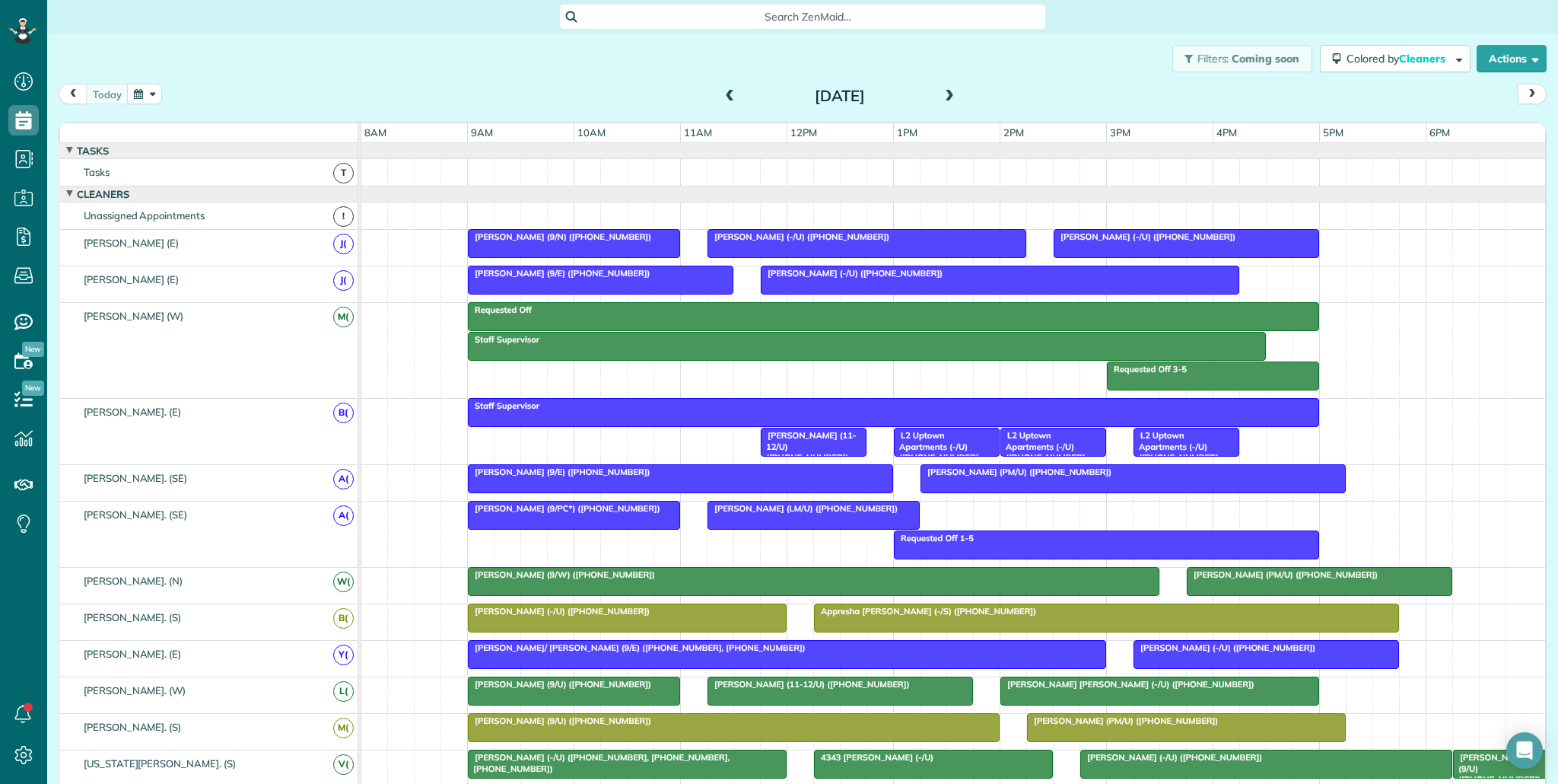
click at [735, 95] on span at bounding box center [730, 96] width 17 height 14
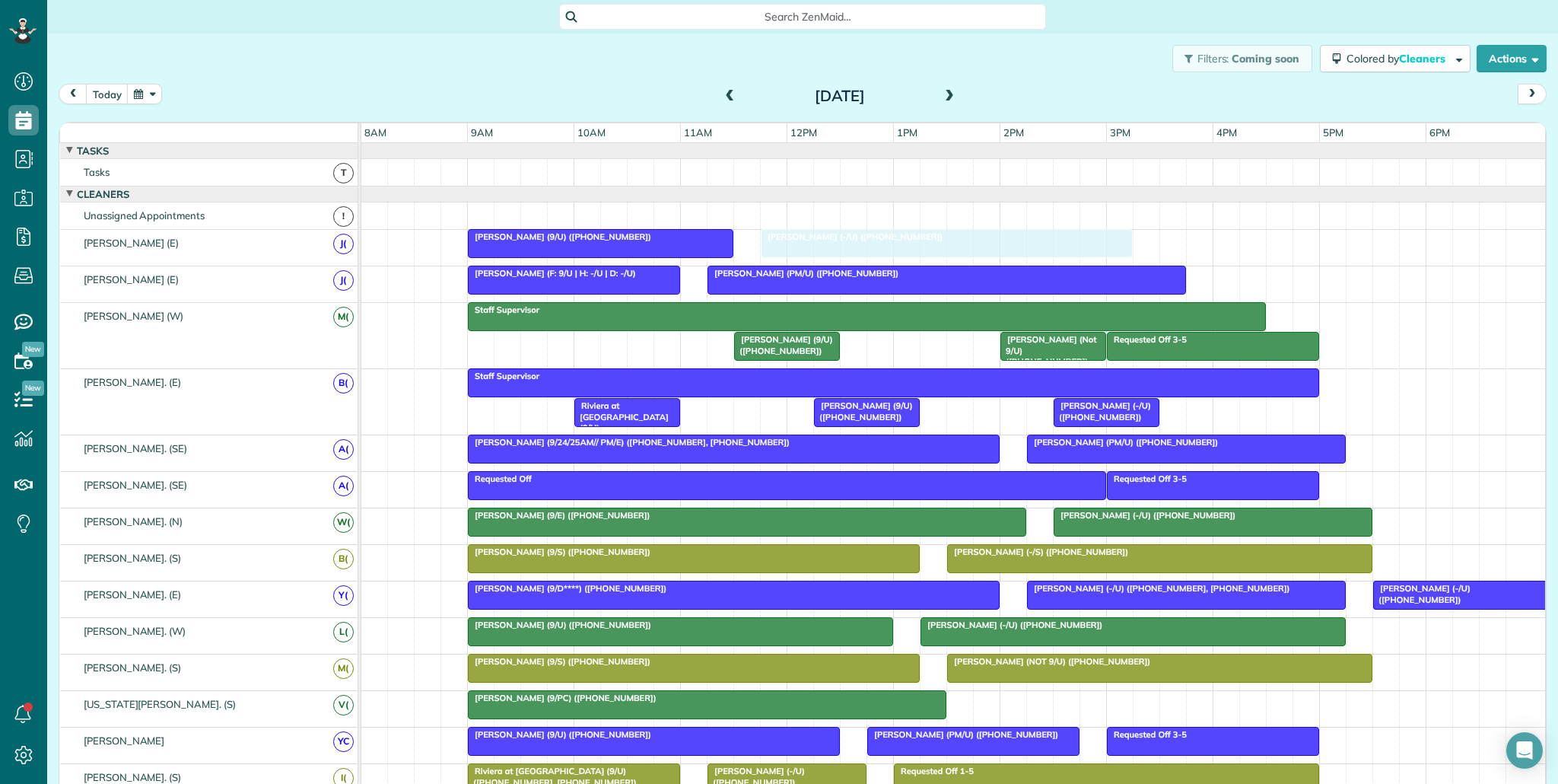
drag, startPoint x: 974, startPoint y: 242, endPoint x: 857, endPoint y: 263, distance: 118.9
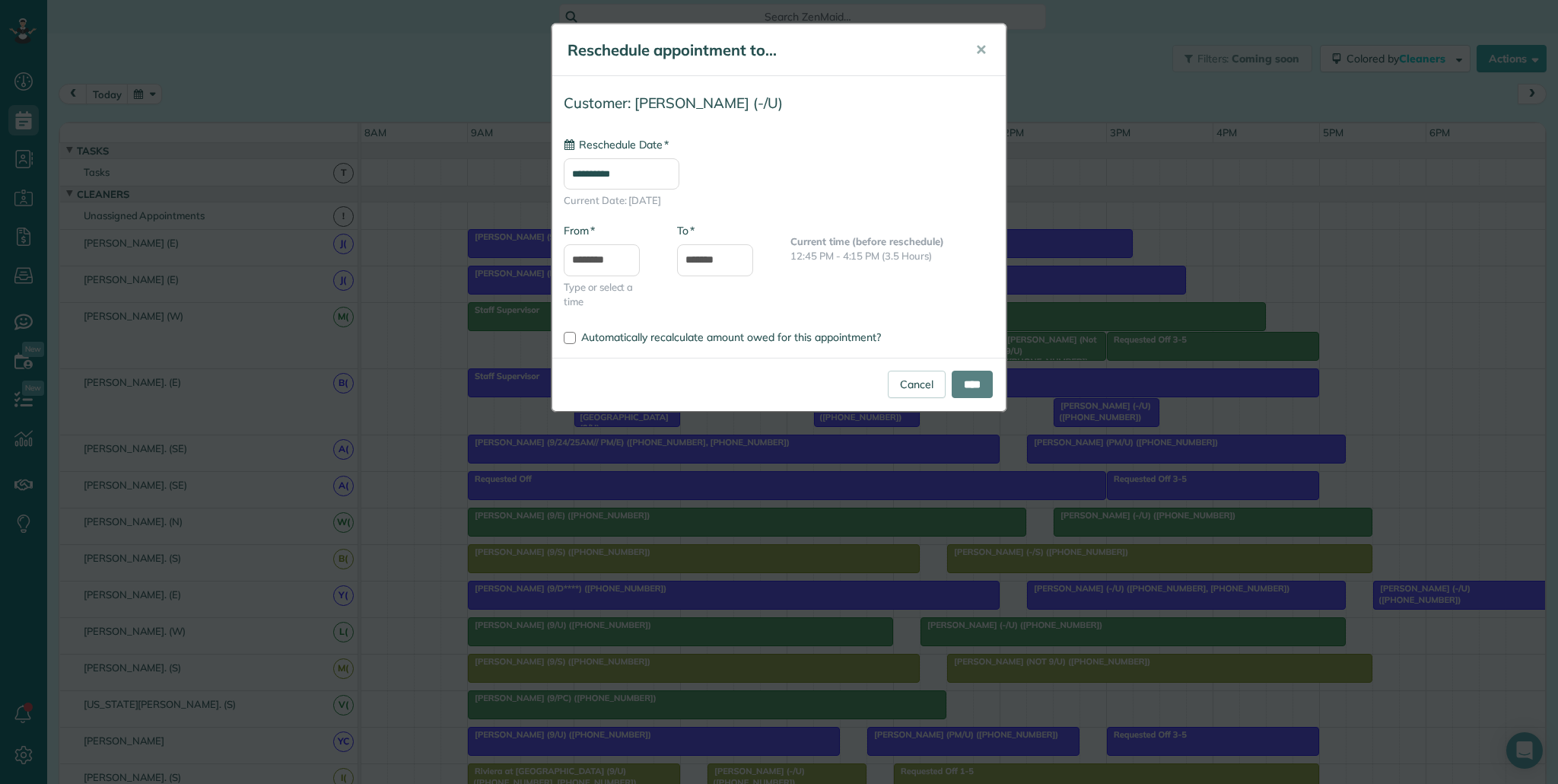
type input "**********"
click at [972, 393] on input "****" at bounding box center [973, 384] width 41 height 27
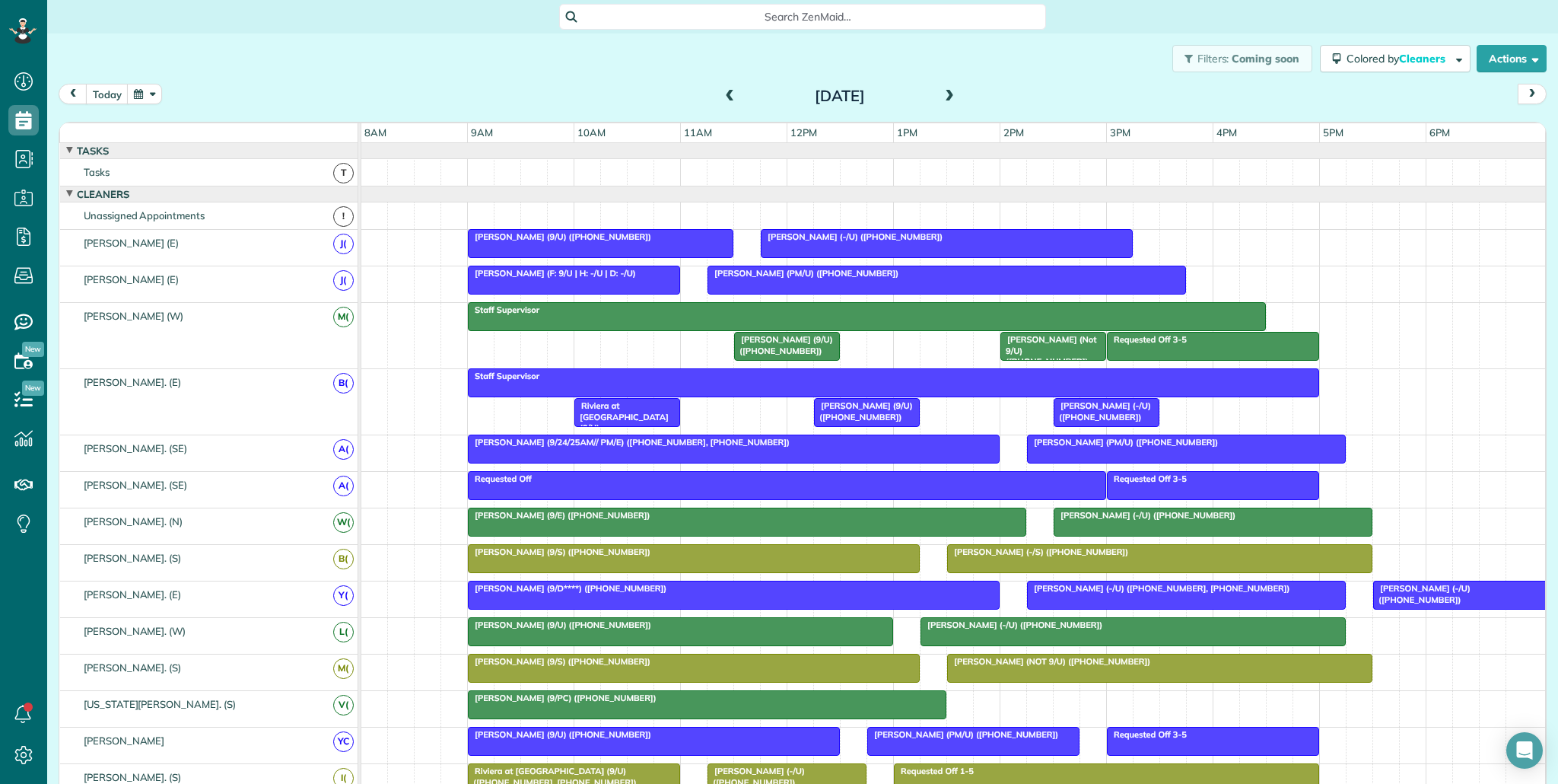
click at [843, 276] on span "[PERSON_NAME] (PM/U) ([PHONE_NUMBER])" at bounding box center [803, 273] width 193 height 10
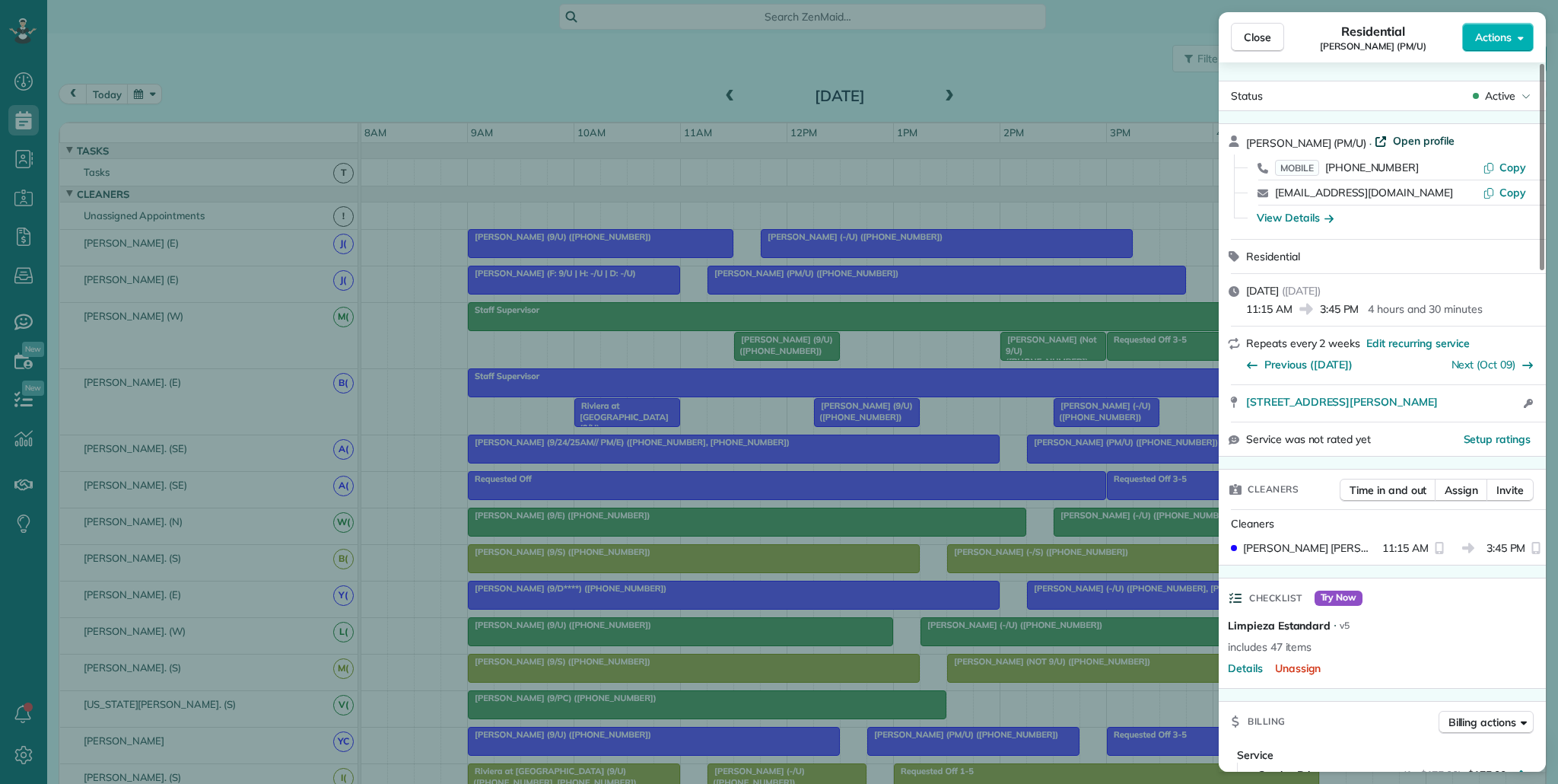
click at [1419, 142] on span "Open profile" at bounding box center [1424, 141] width 61 height 15
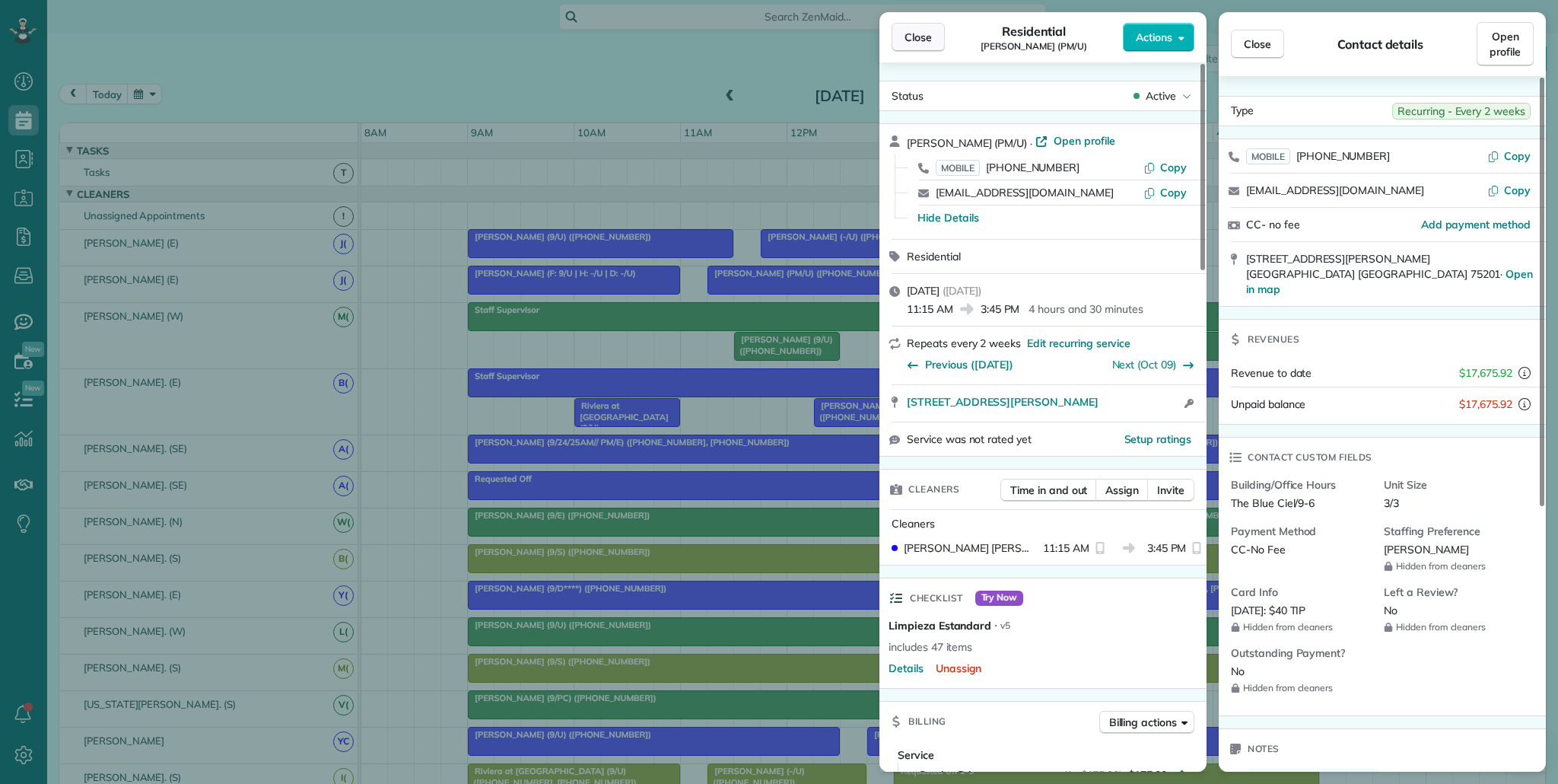
click at [918, 49] on button "Close" at bounding box center [918, 38] width 53 height 29
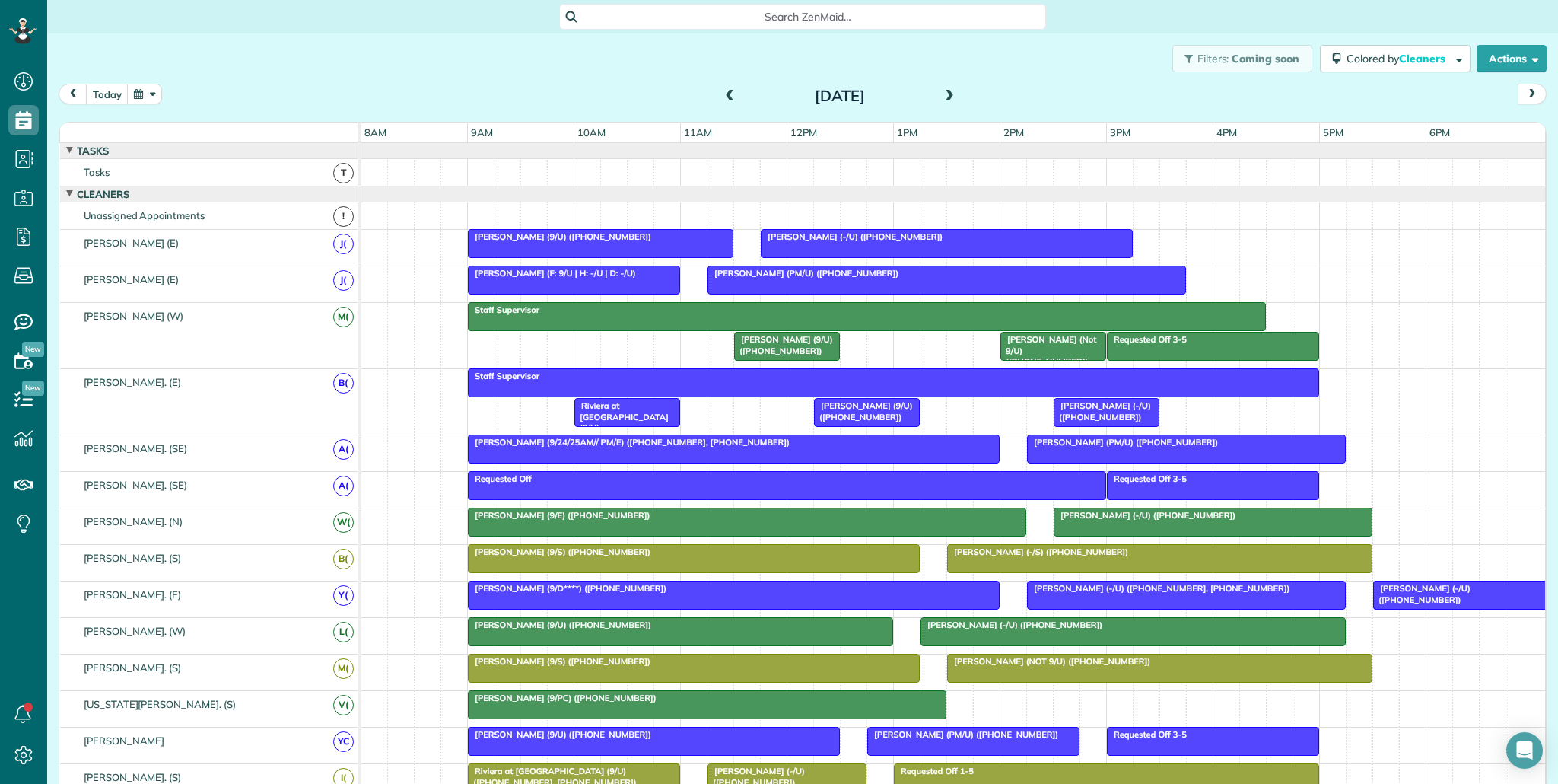
click at [897, 236] on span "[PERSON_NAME] (-/U) ([PHONE_NUMBER])" at bounding box center [852, 236] width 183 height 10
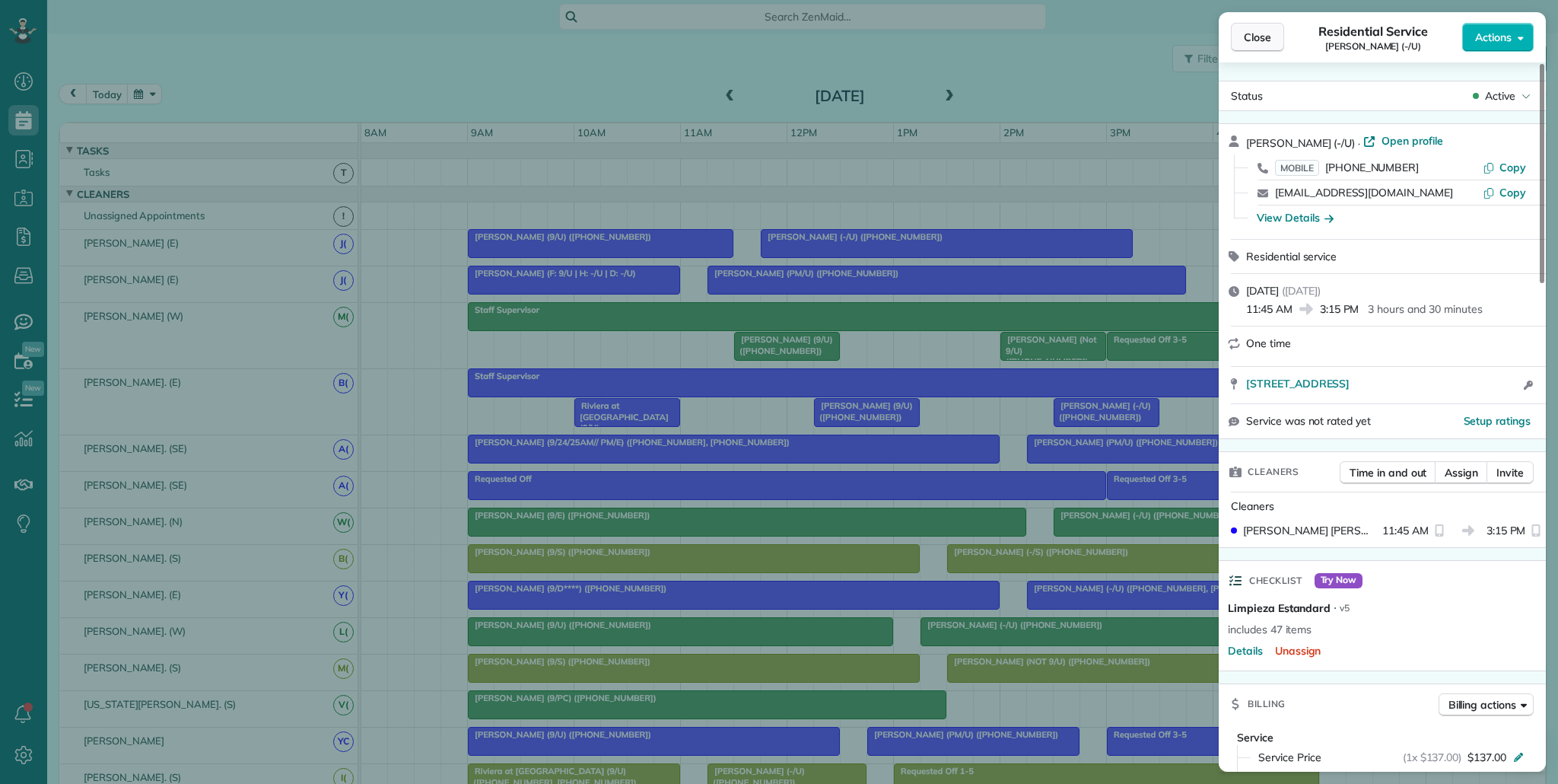
click at [1270, 46] on button "Close" at bounding box center [1258, 38] width 53 height 29
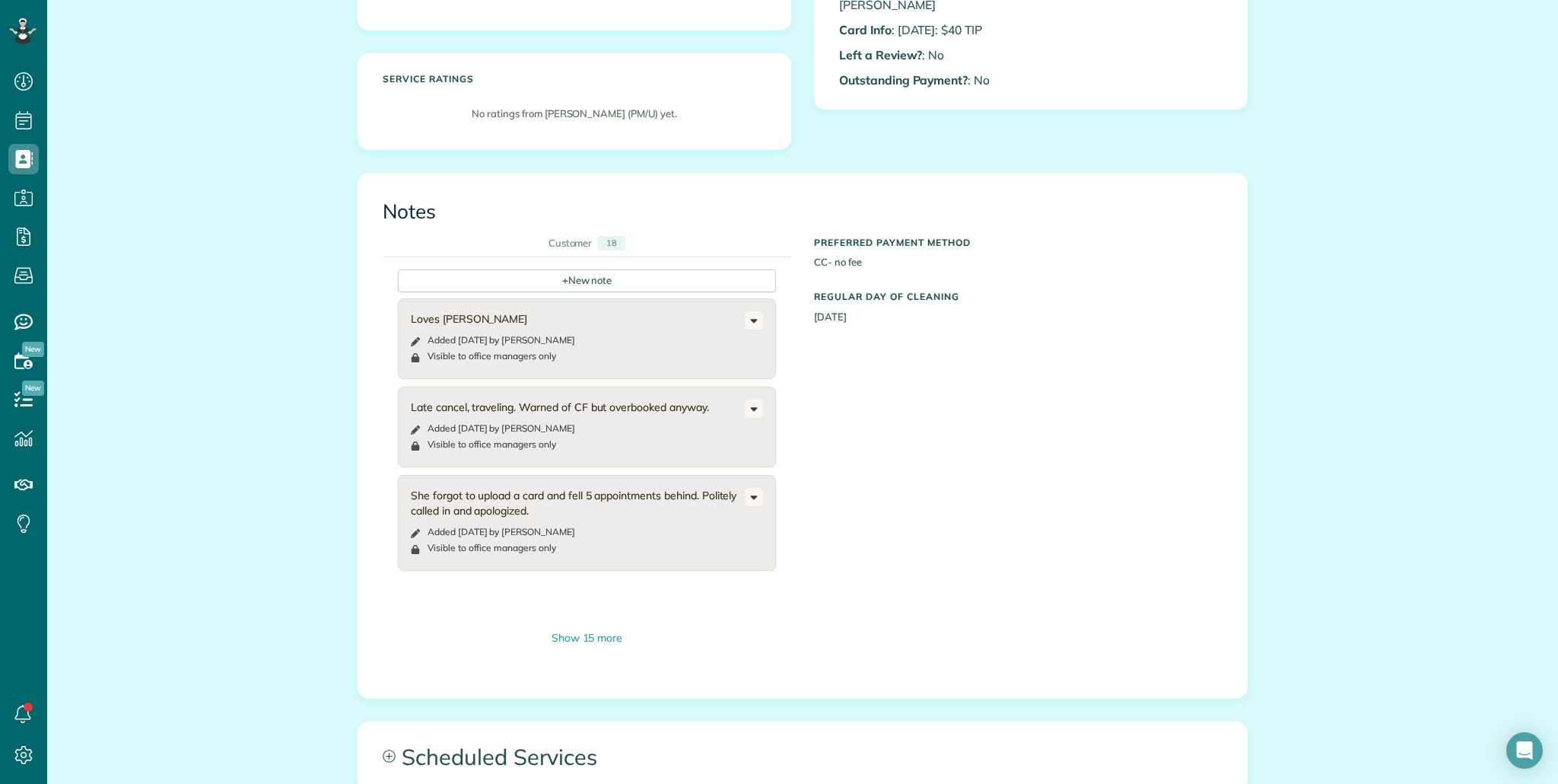
scroll to position [378, 0]
click at [596, 642] on div "Show 15 more" at bounding box center [586, 637] width 378 height 16
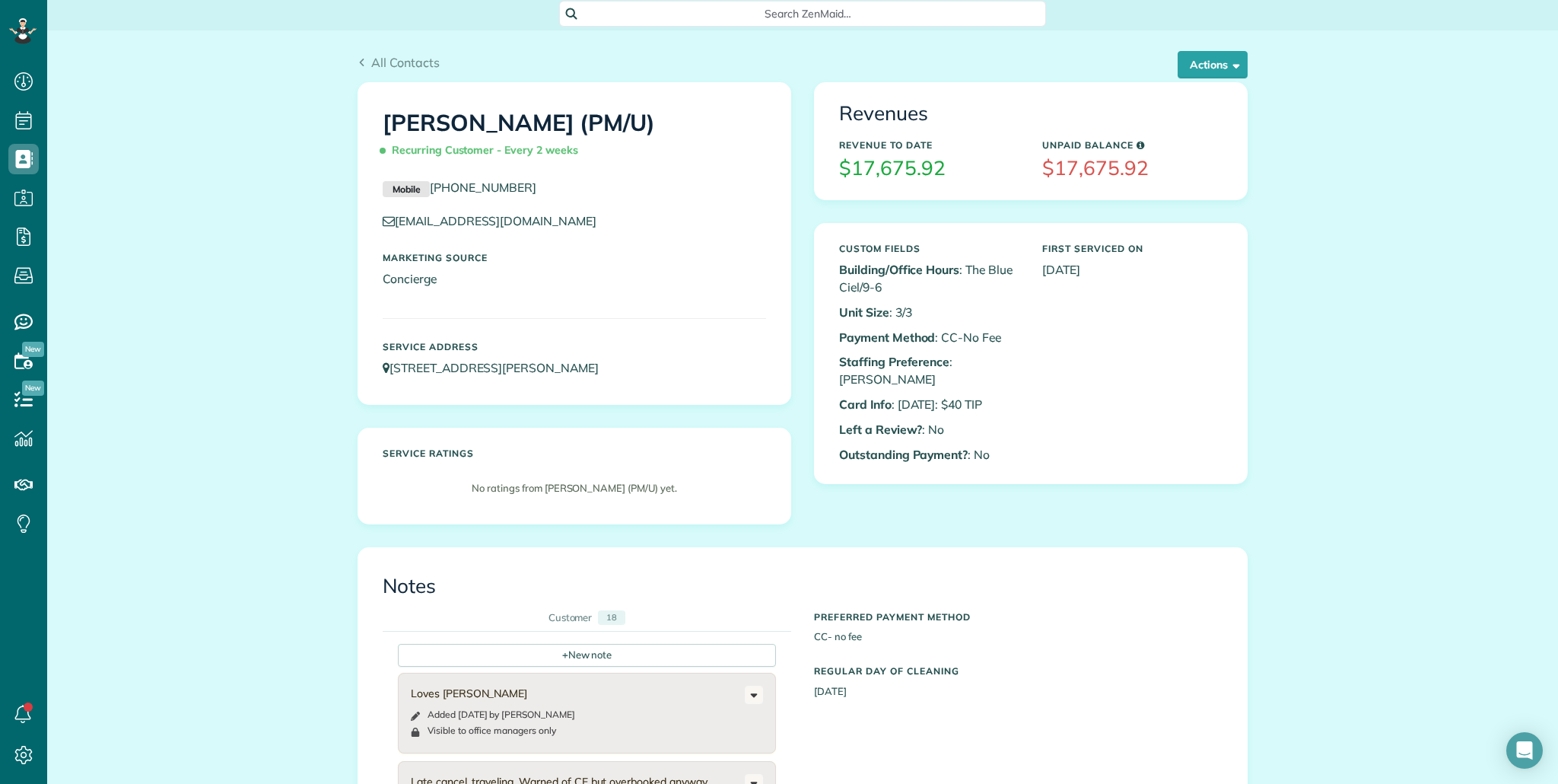
scroll to position [0, 0]
